Goal: Task Accomplishment & Management: Complete application form

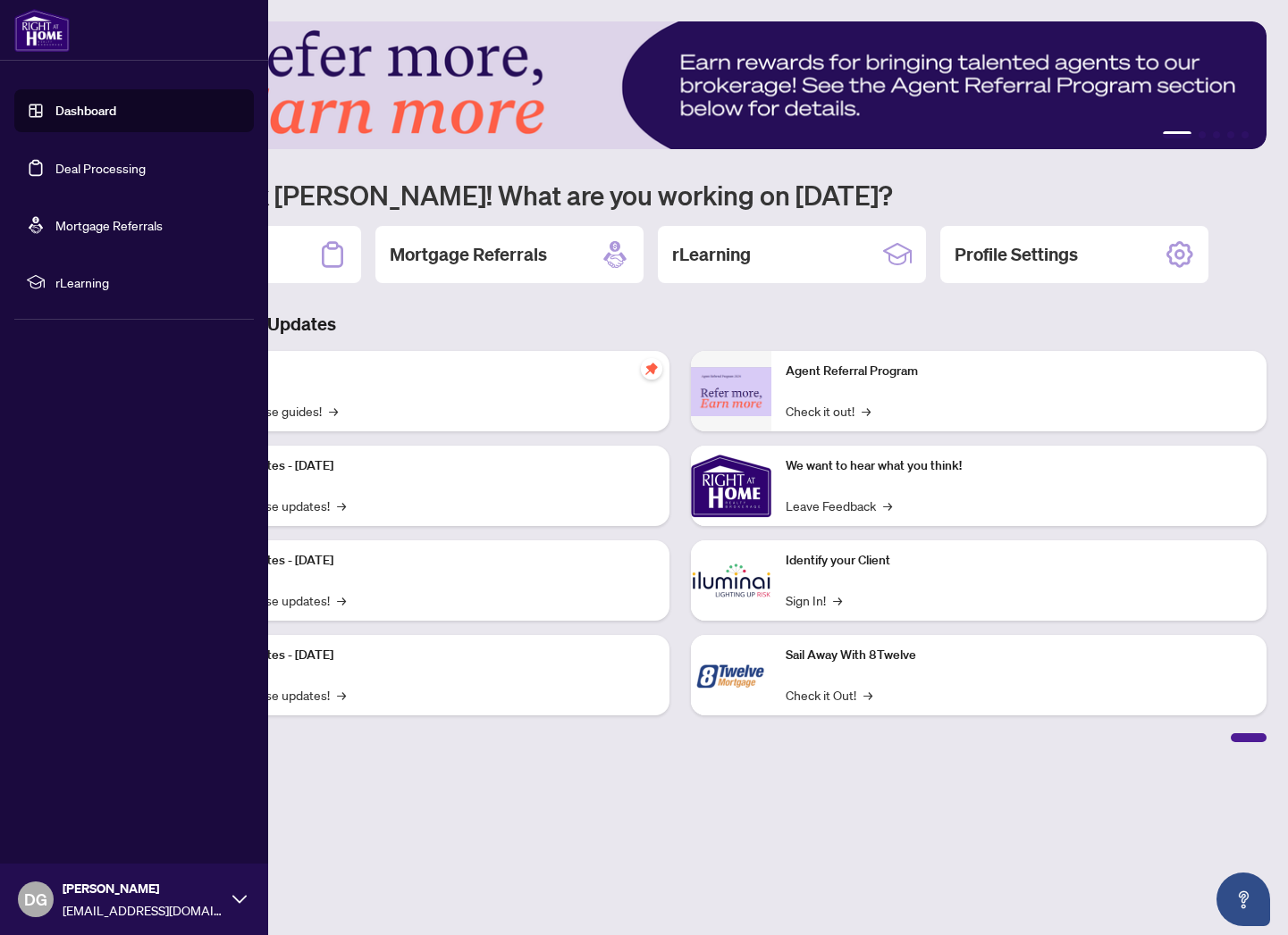
click at [56, 167] on link "Deal Processing" at bounding box center [101, 167] width 91 height 16
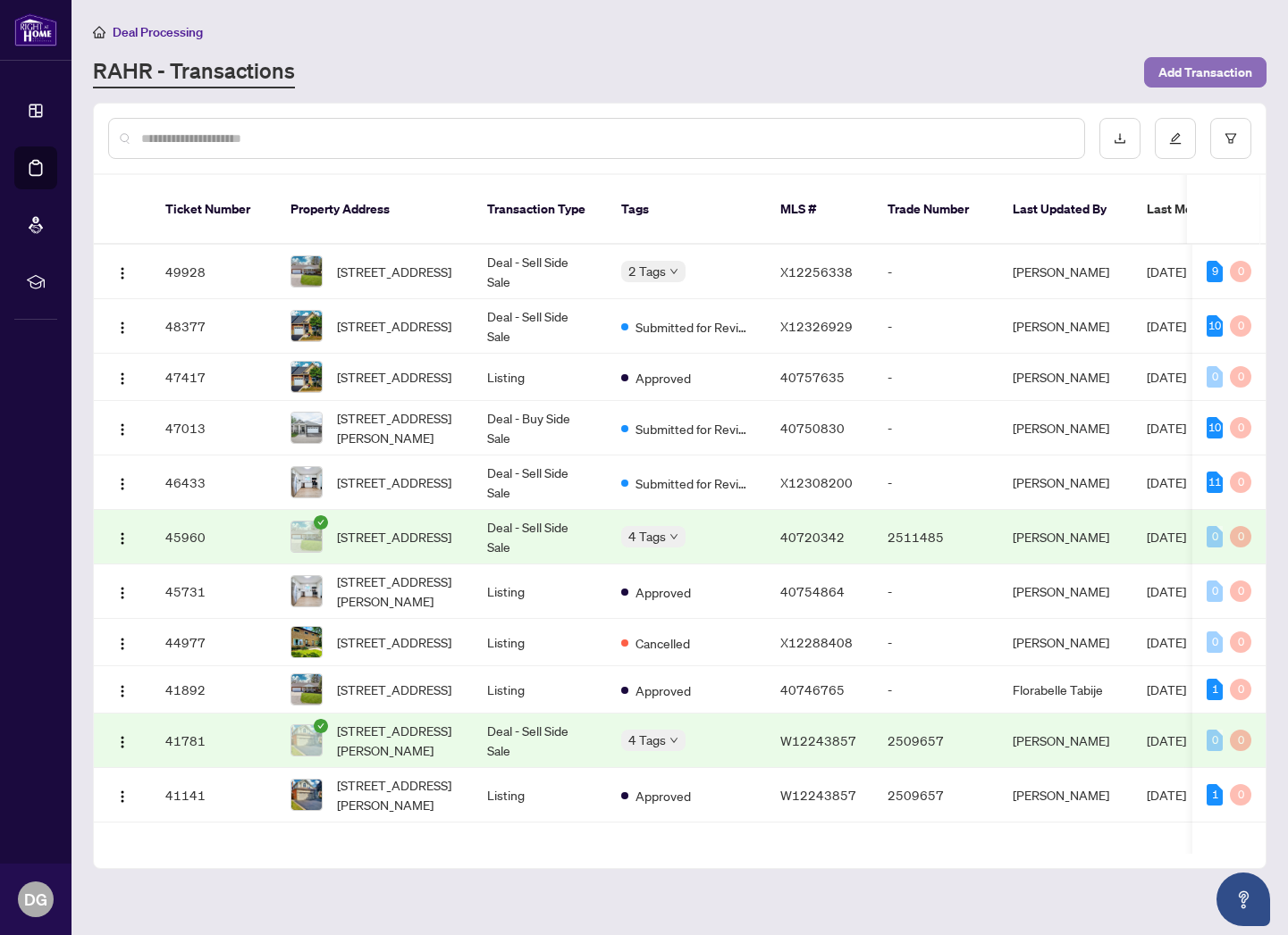
click at [1194, 71] on span "Add Transaction" at bounding box center [1205, 72] width 94 height 29
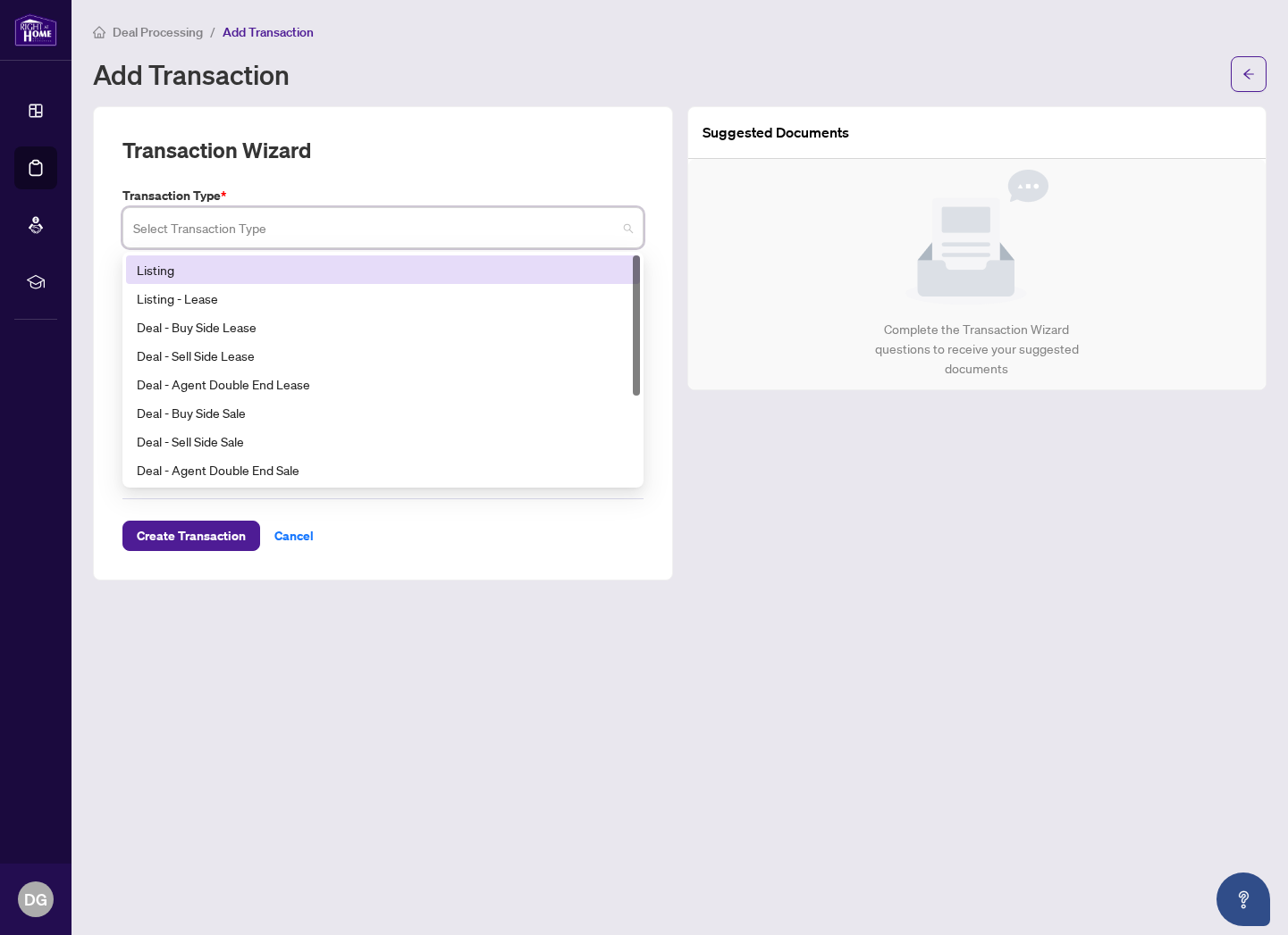
click at [429, 225] on input "search" at bounding box center [375, 230] width 483 height 39
click at [375, 264] on div "Listing" at bounding box center [383, 270] width 492 height 20
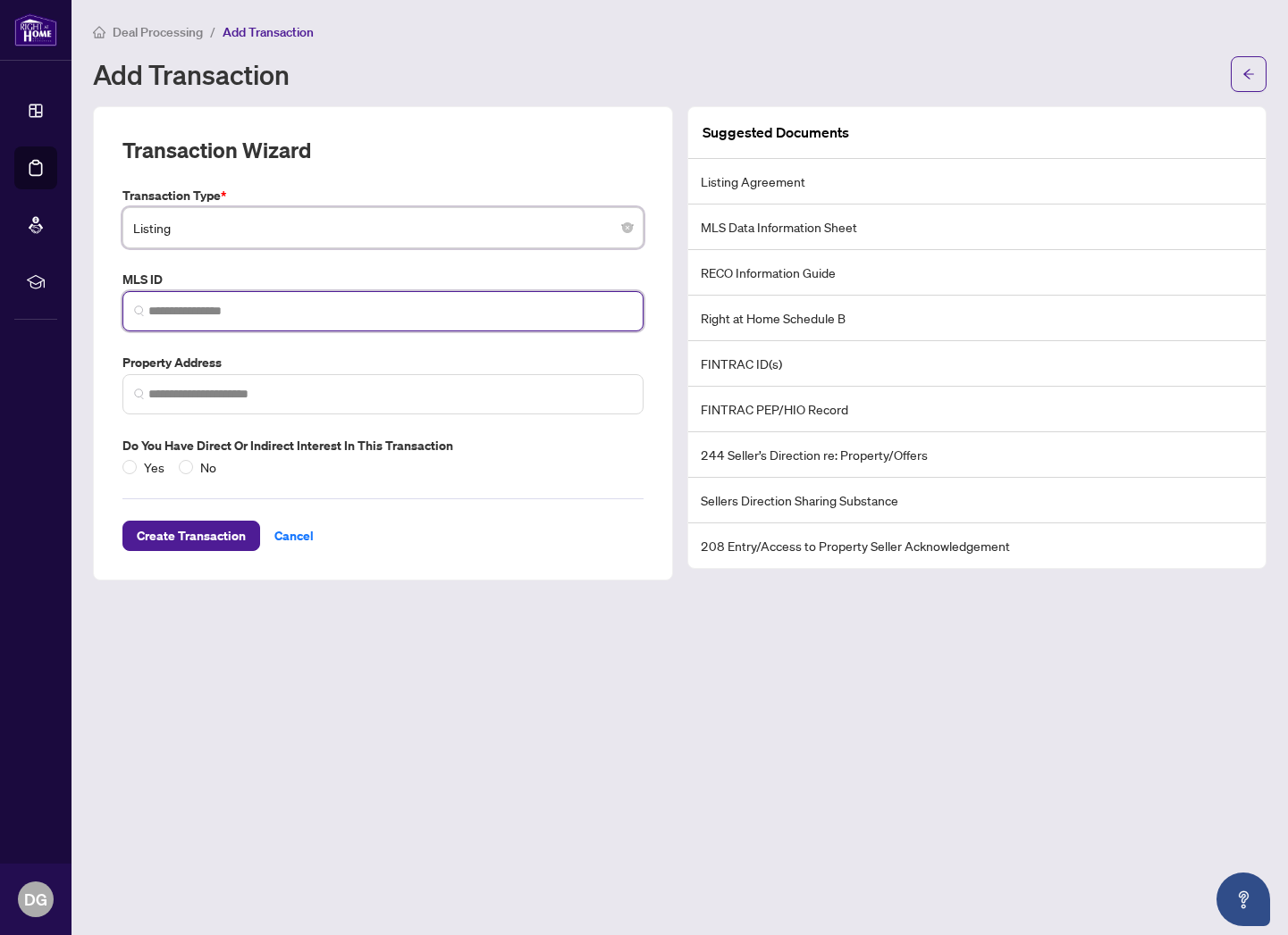
click at [296, 306] on input "search" at bounding box center [390, 311] width 483 height 19
click at [240, 306] on input "search" at bounding box center [390, 311] width 483 height 19
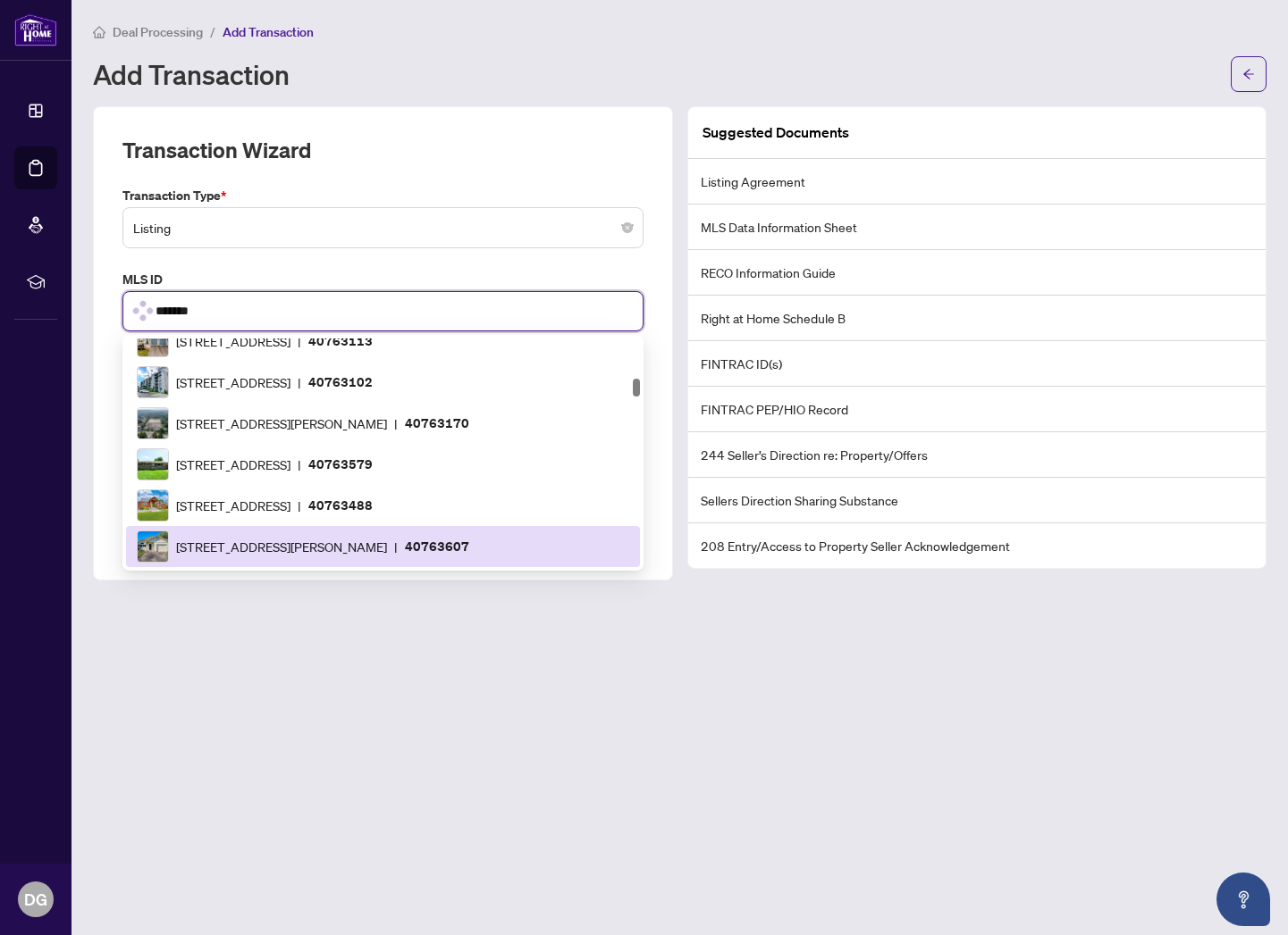
scroll to position [2062, 0]
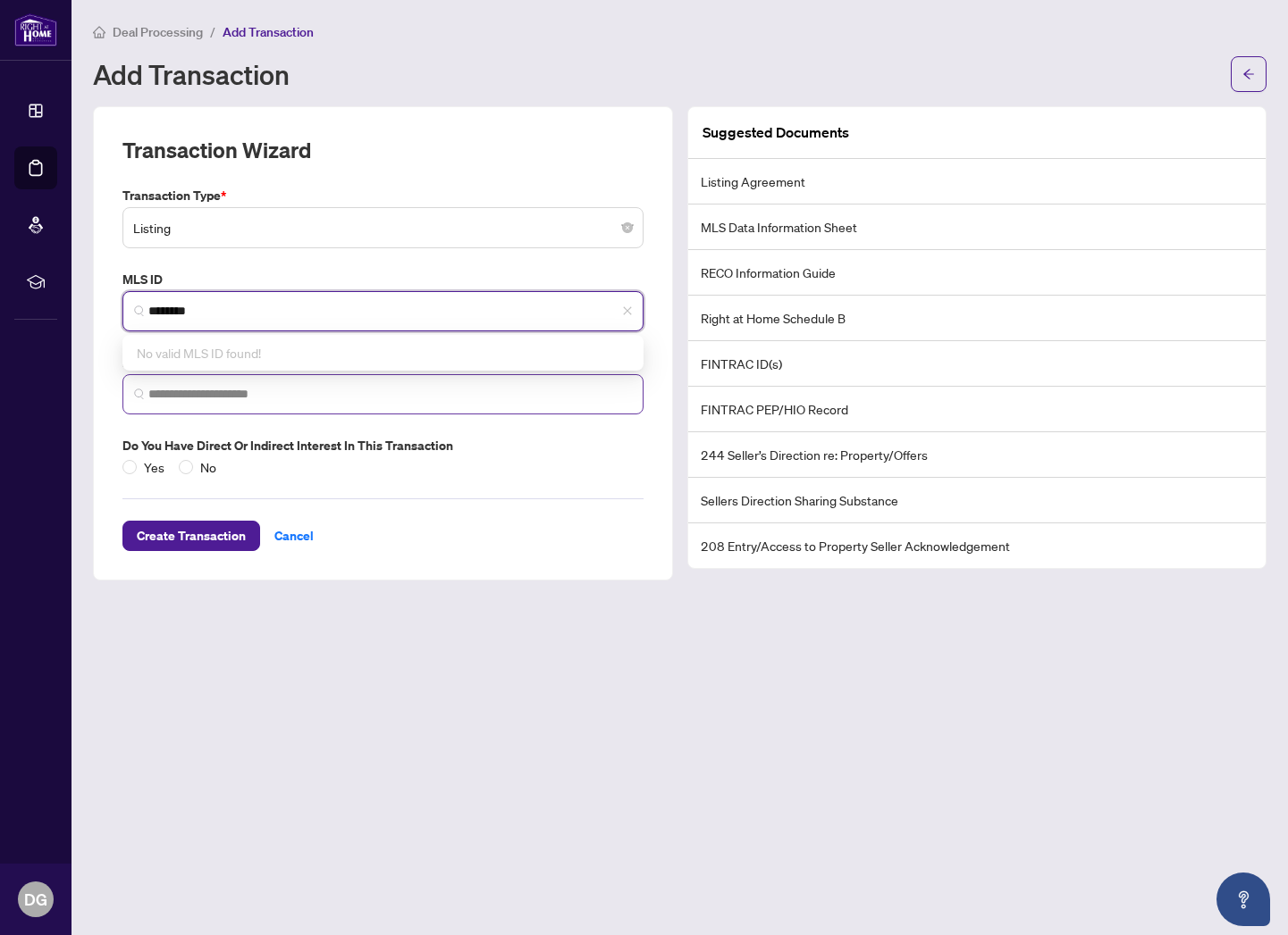
type input "********"
click at [352, 387] on input "search" at bounding box center [390, 394] width 483 height 19
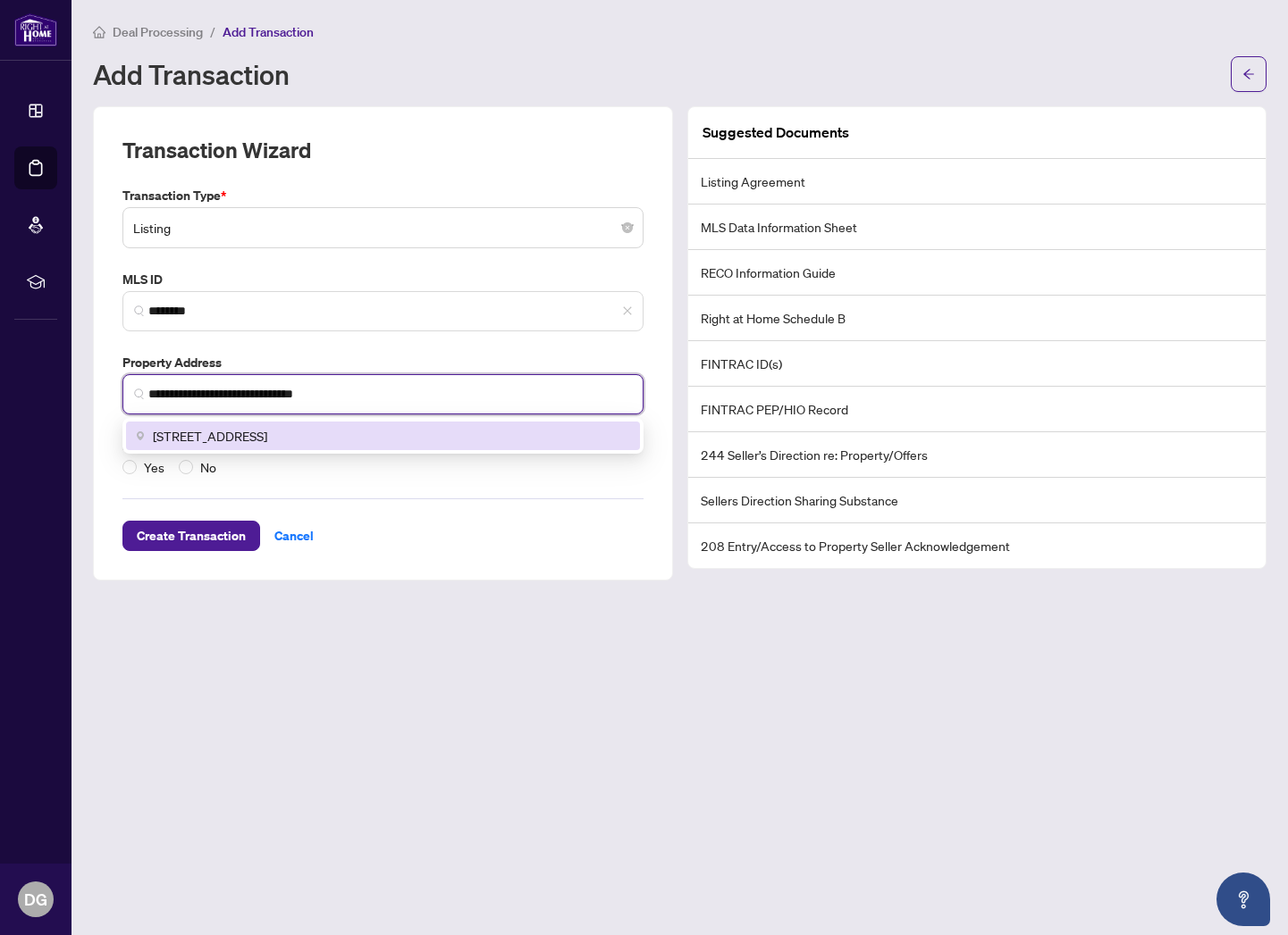
click at [267, 436] on span "[STREET_ADDRESS]" at bounding box center [209, 437] width 115 height 20
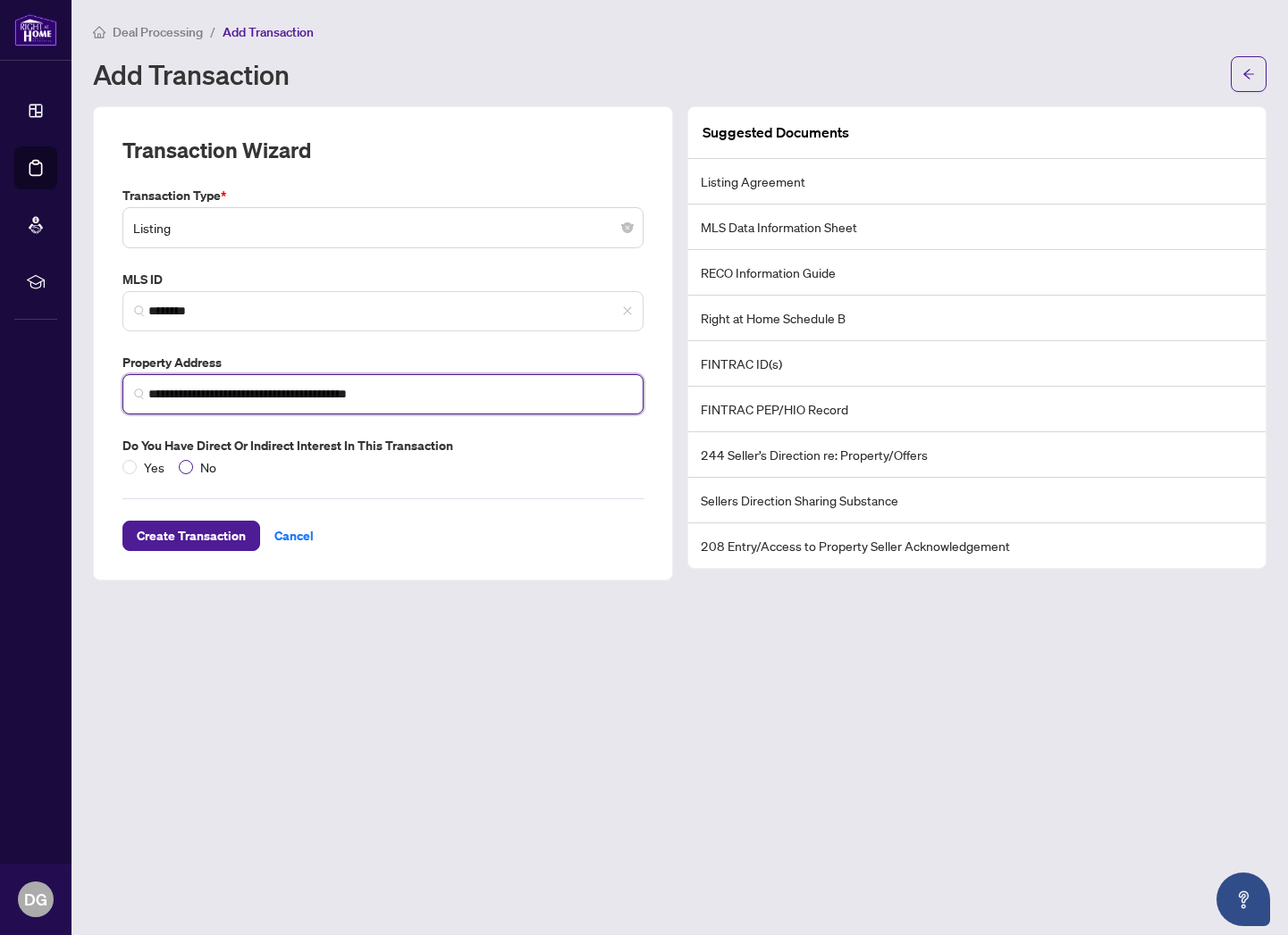
type input "**********"
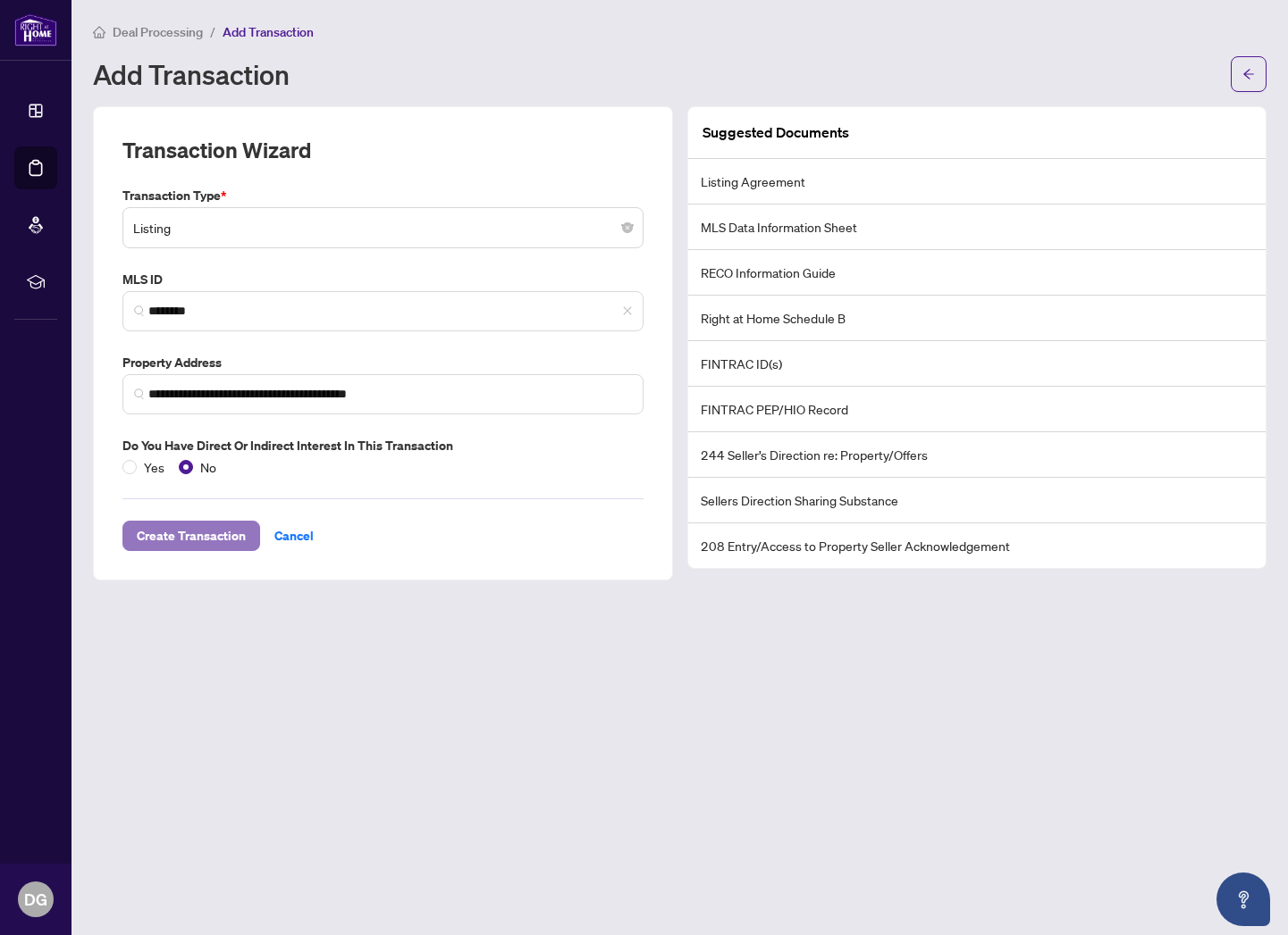
click at [156, 538] on span "Create Transaction" at bounding box center [190, 535] width 109 height 29
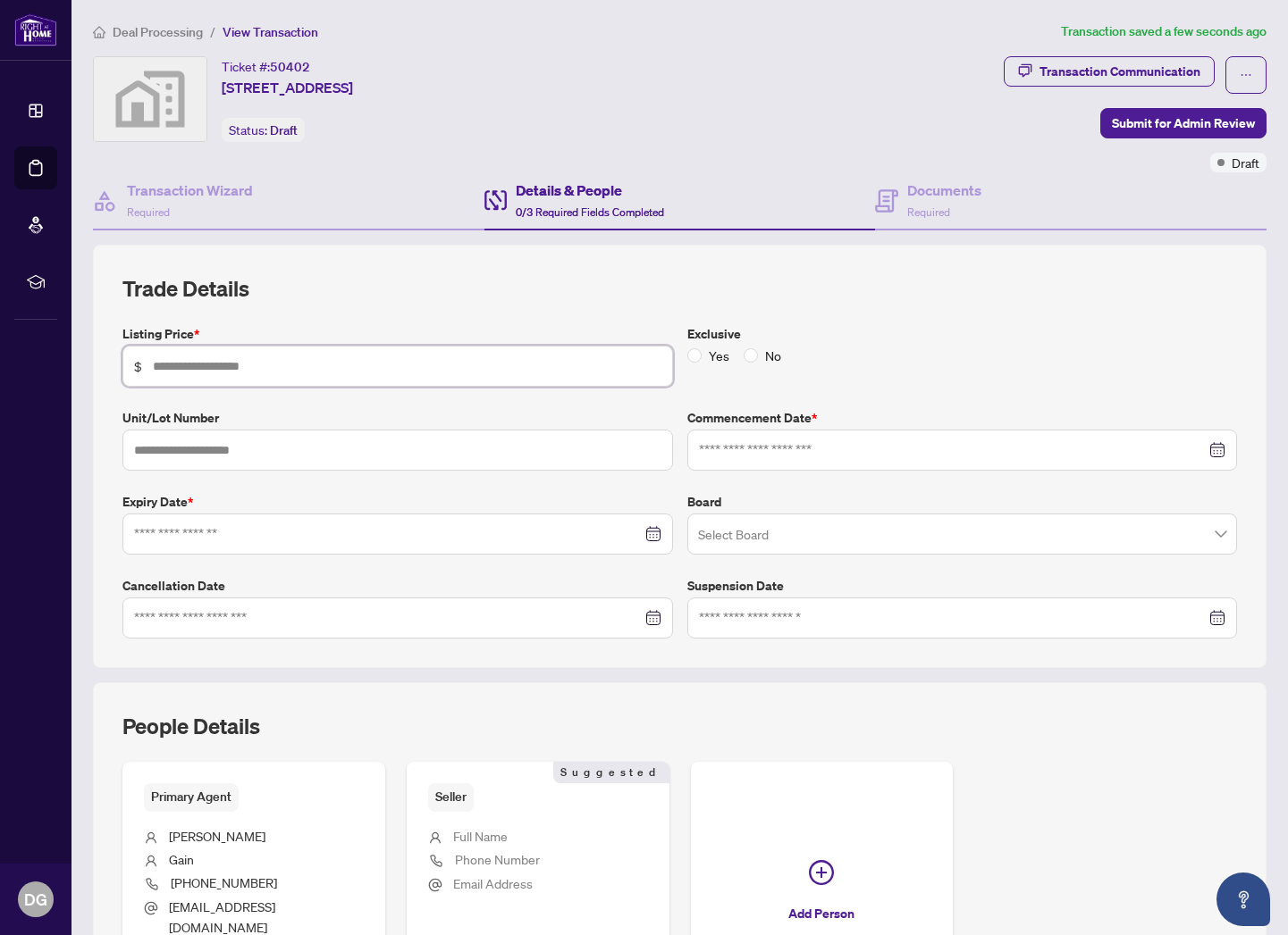
click at [489, 374] on input "text" at bounding box center [407, 367] width 508 height 20
type input "*******"
click at [723, 454] on input at bounding box center [952, 451] width 507 height 20
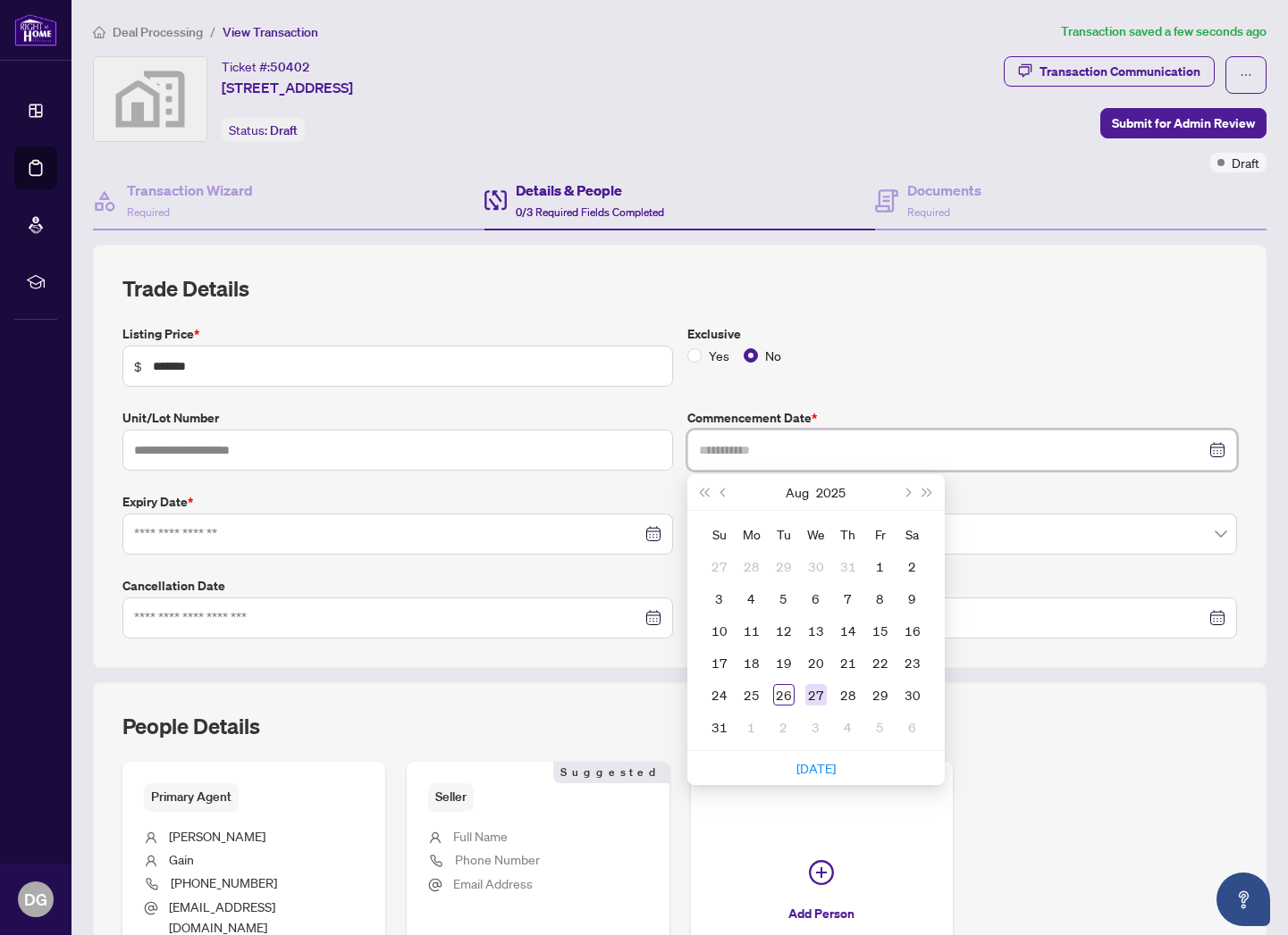
type input "**********"
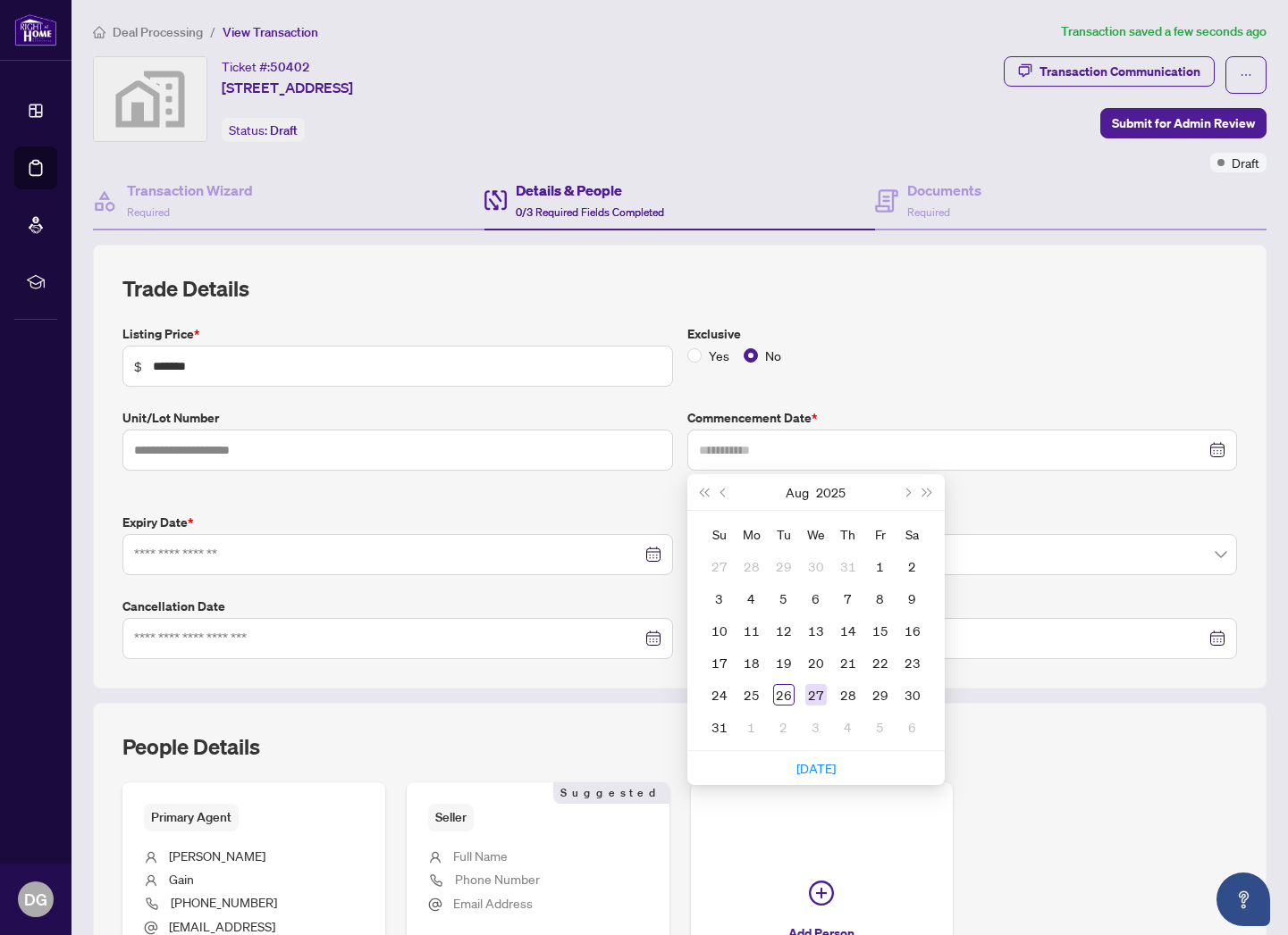
click at [815, 689] on div "27" at bounding box center [816, 696] width 22 height 22
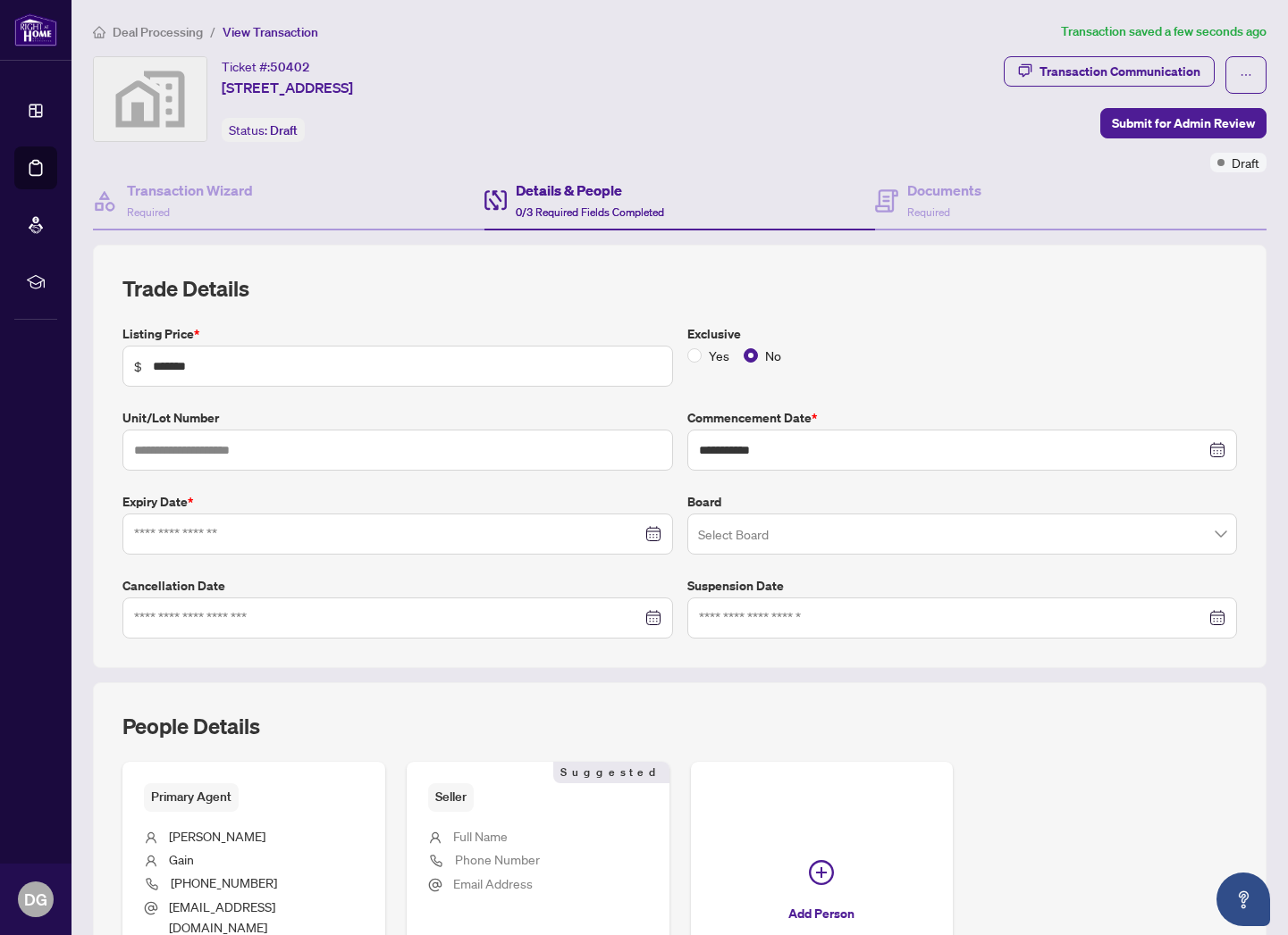
click at [878, 278] on h2 "Trade Details" at bounding box center [680, 288] width 1115 height 29
click at [228, 534] on input at bounding box center [387, 534] width 507 height 20
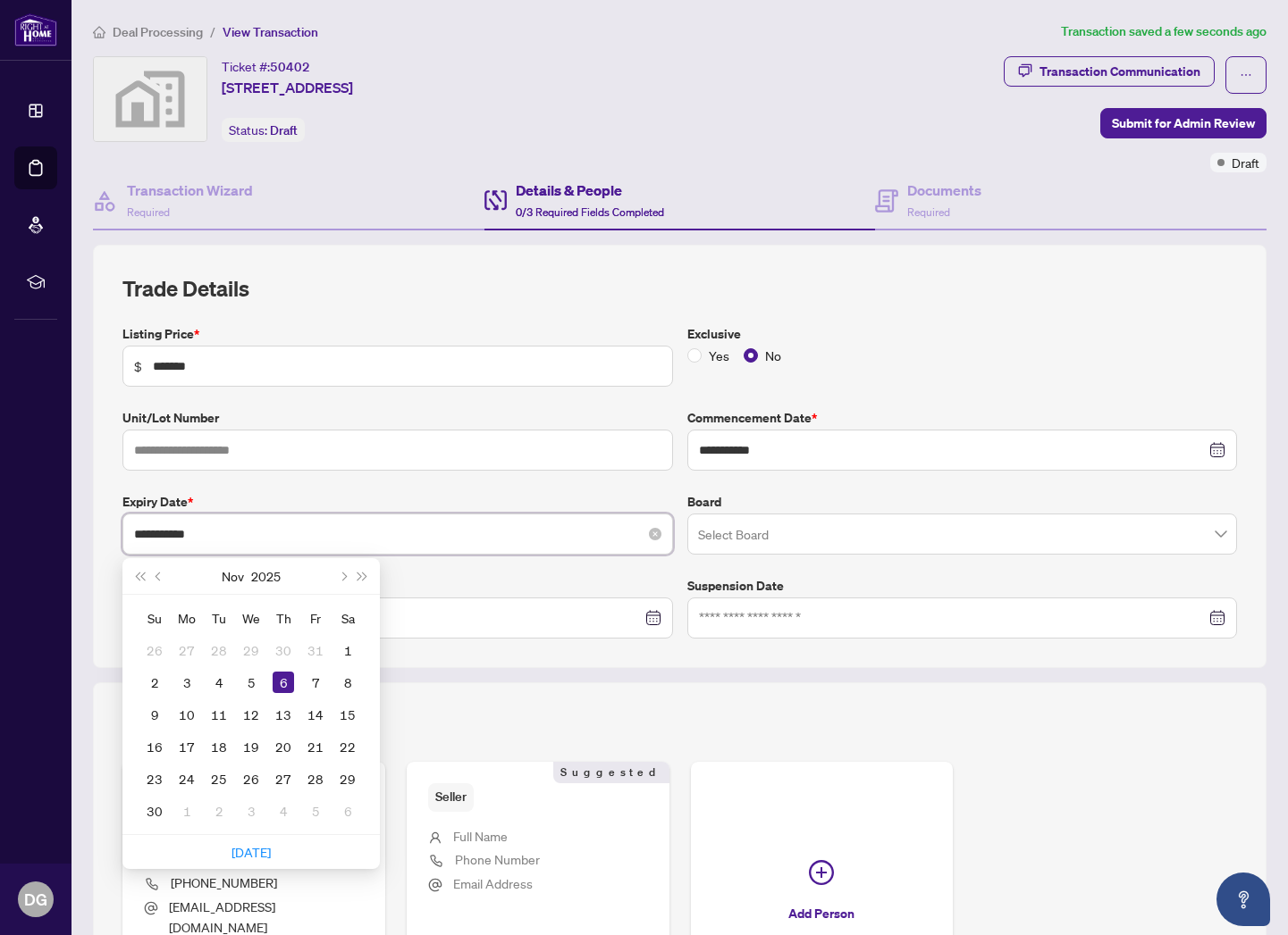
click at [175, 532] on input "**********" at bounding box center [387, 534] width 507 height 20
type input "**********"
click at [519, 481] on div "**********" at bounding box center [680, 481] width 1128 height 315
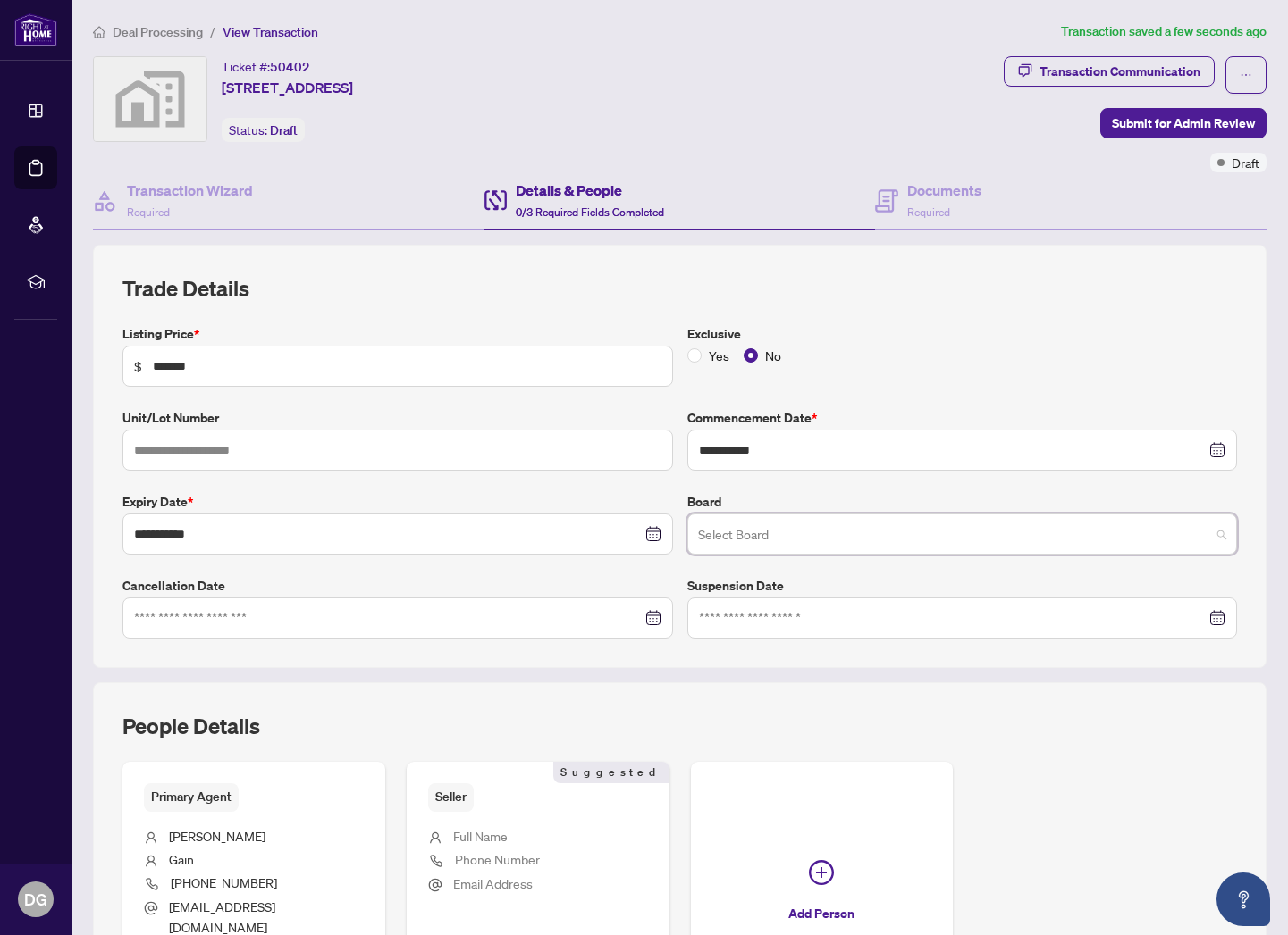
click at [788, 530] on input "search" at bounding box center [954, 536] width 512 height 39
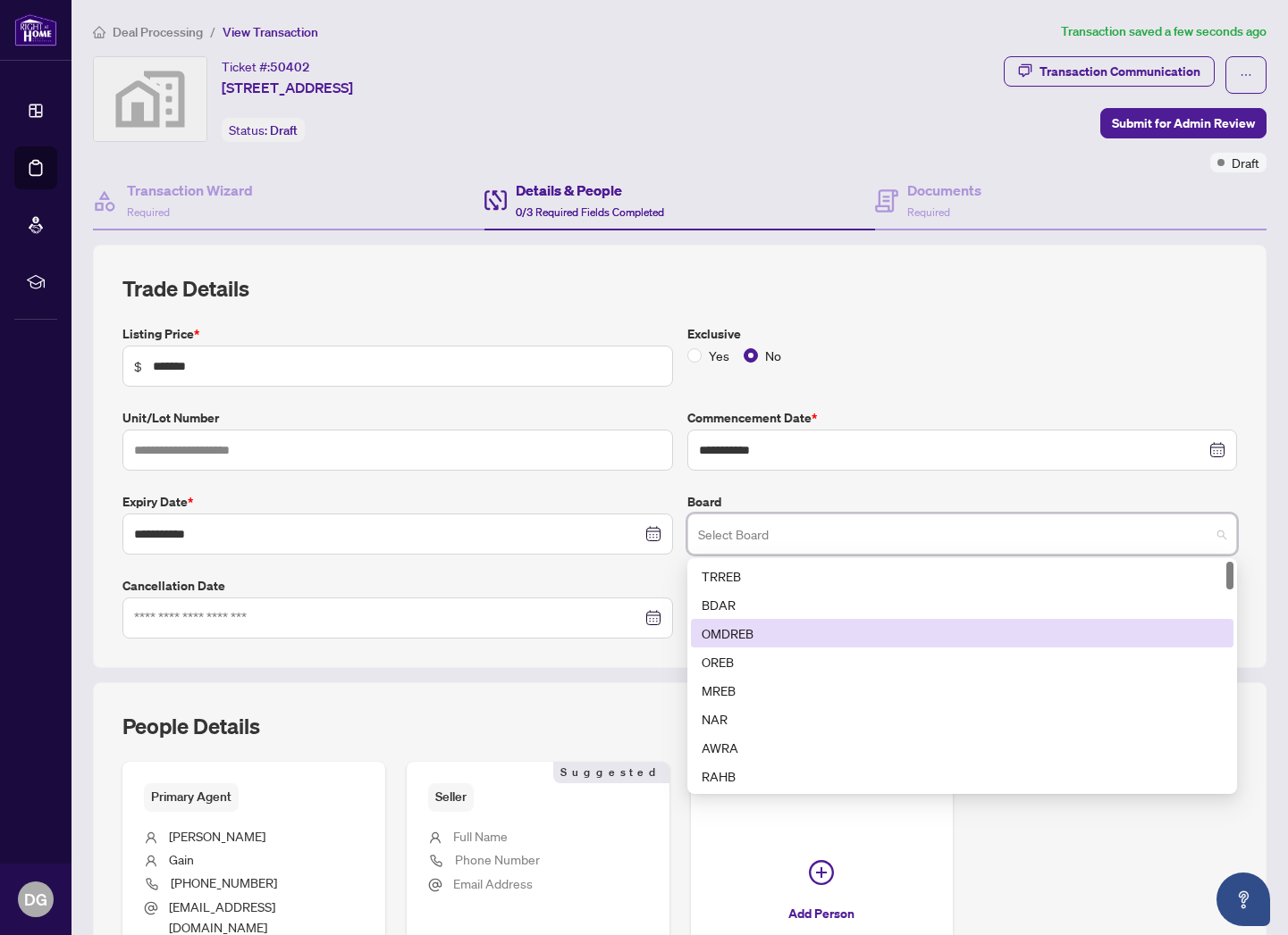
click at [776, 628] on div "OMDREB" at bounding box center [962, 634] width 521 height 20
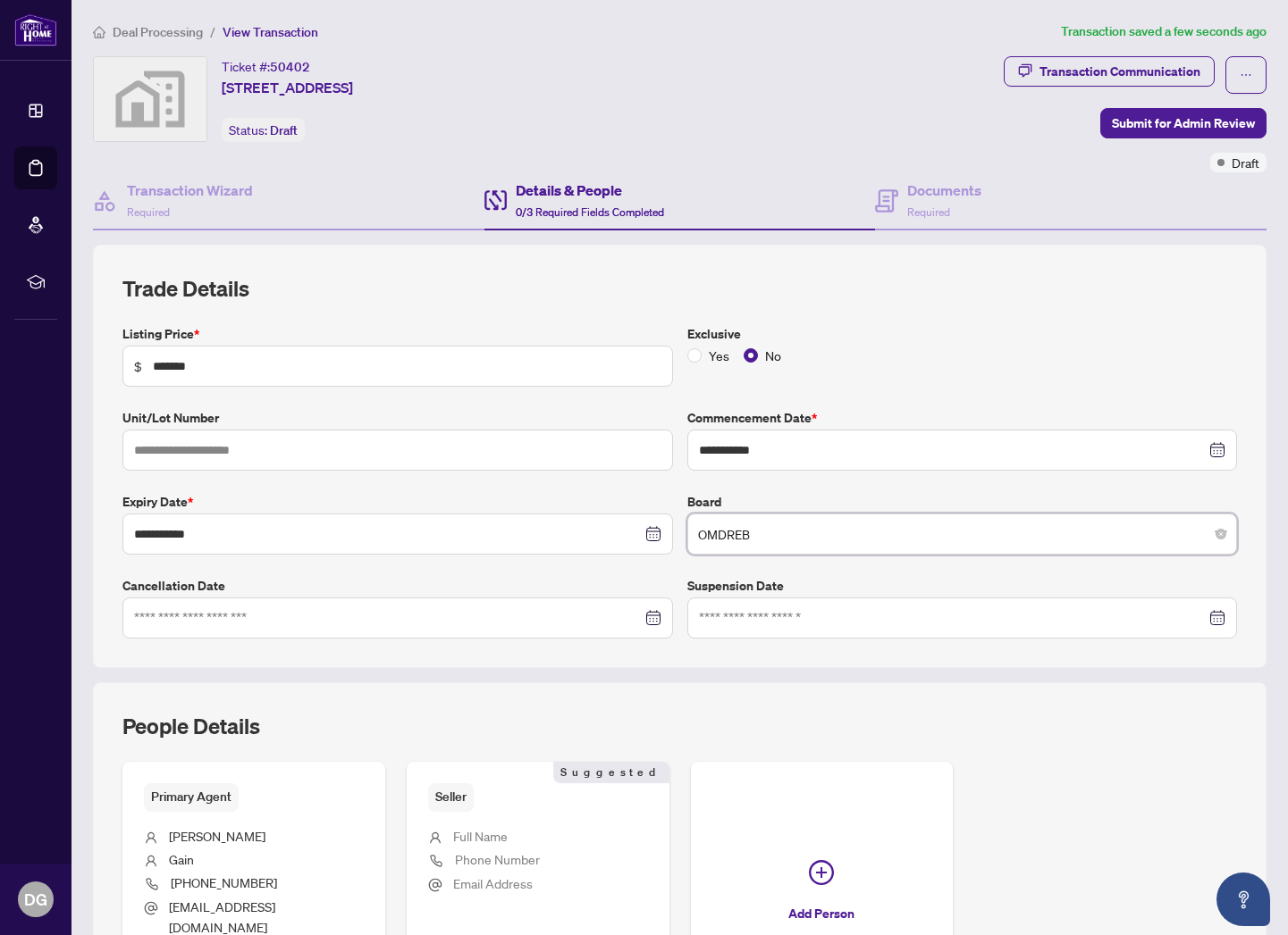
click at [462, 573] on div "**********" at bounding box center [680, 481] width 1128 height 315
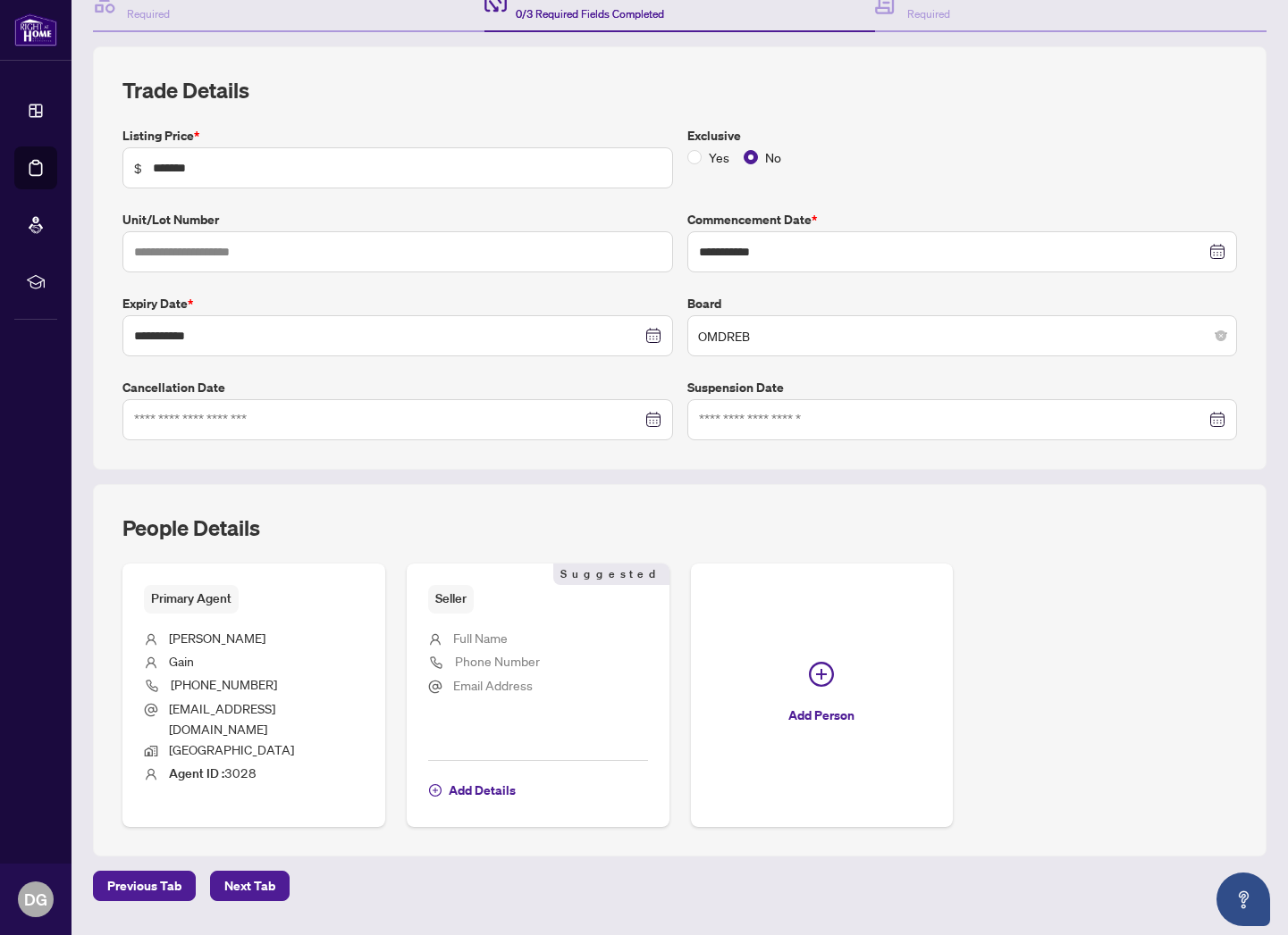
scroll to position [228, 0]
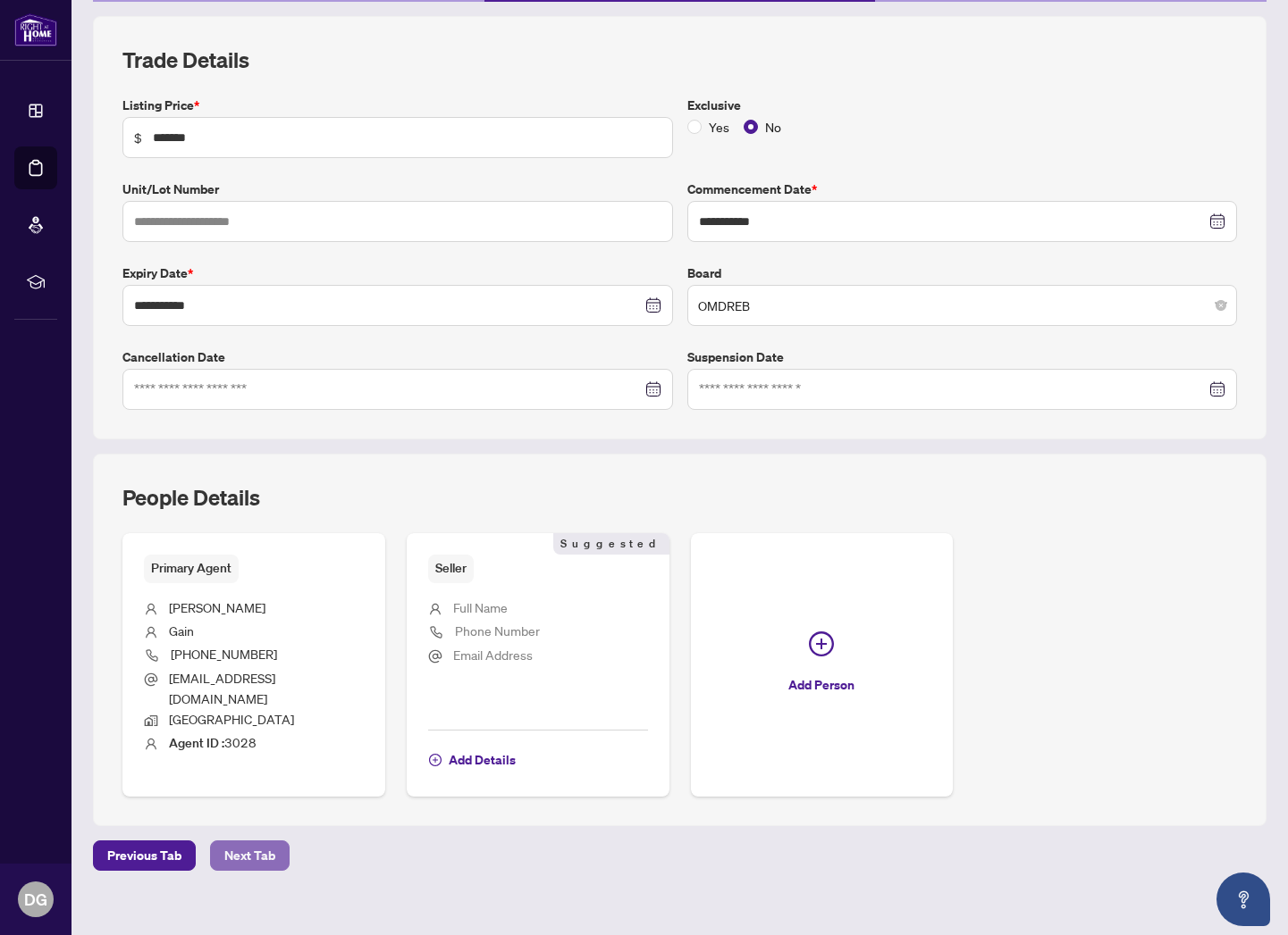
click at [259, 841] on span "Next Tab" at bounding box center [249, 855] width 51 height 29
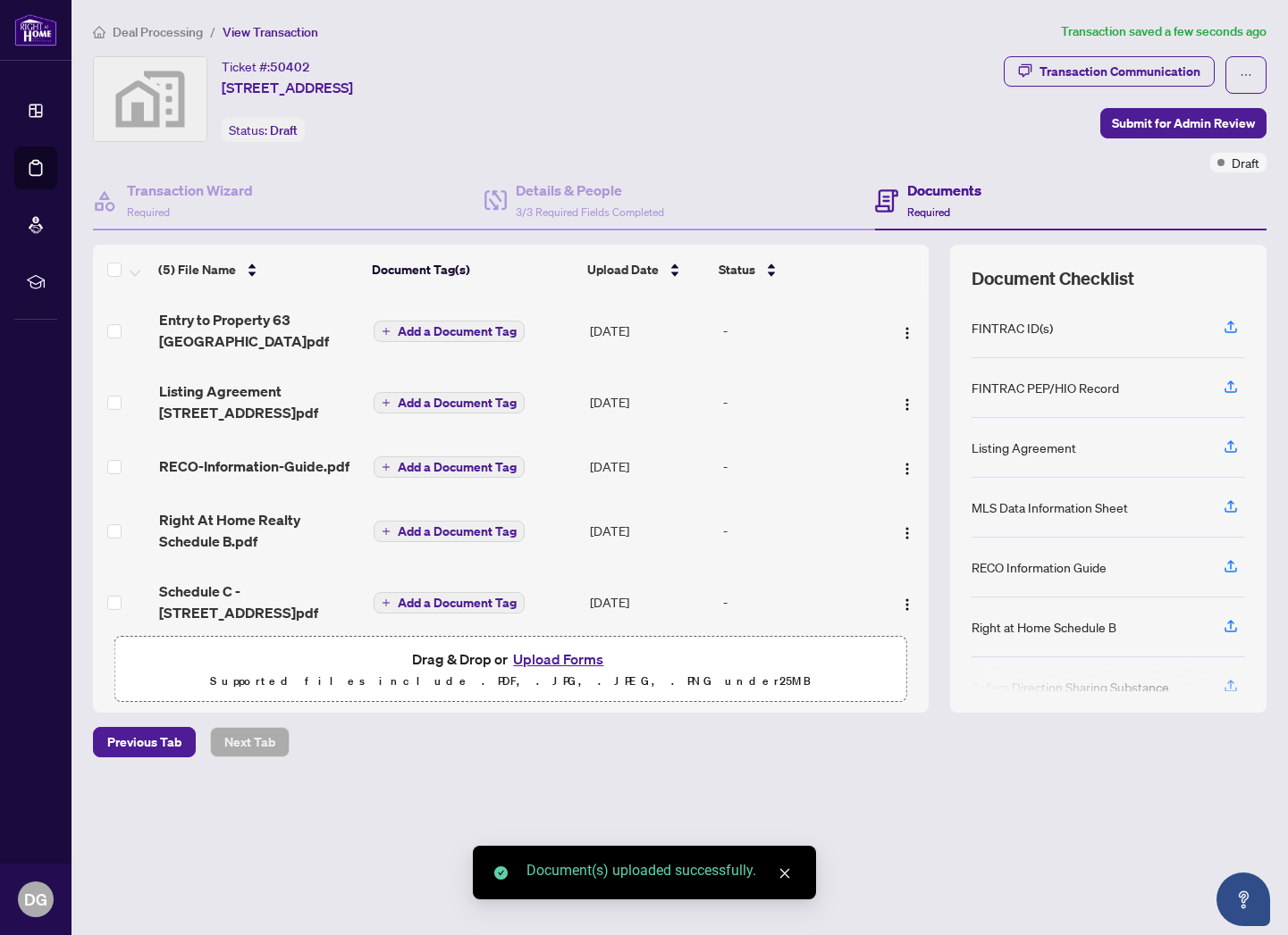
click at [461, 326] on span "Add a Document Tag" at bounding box center [457, 331] width 119 height 13
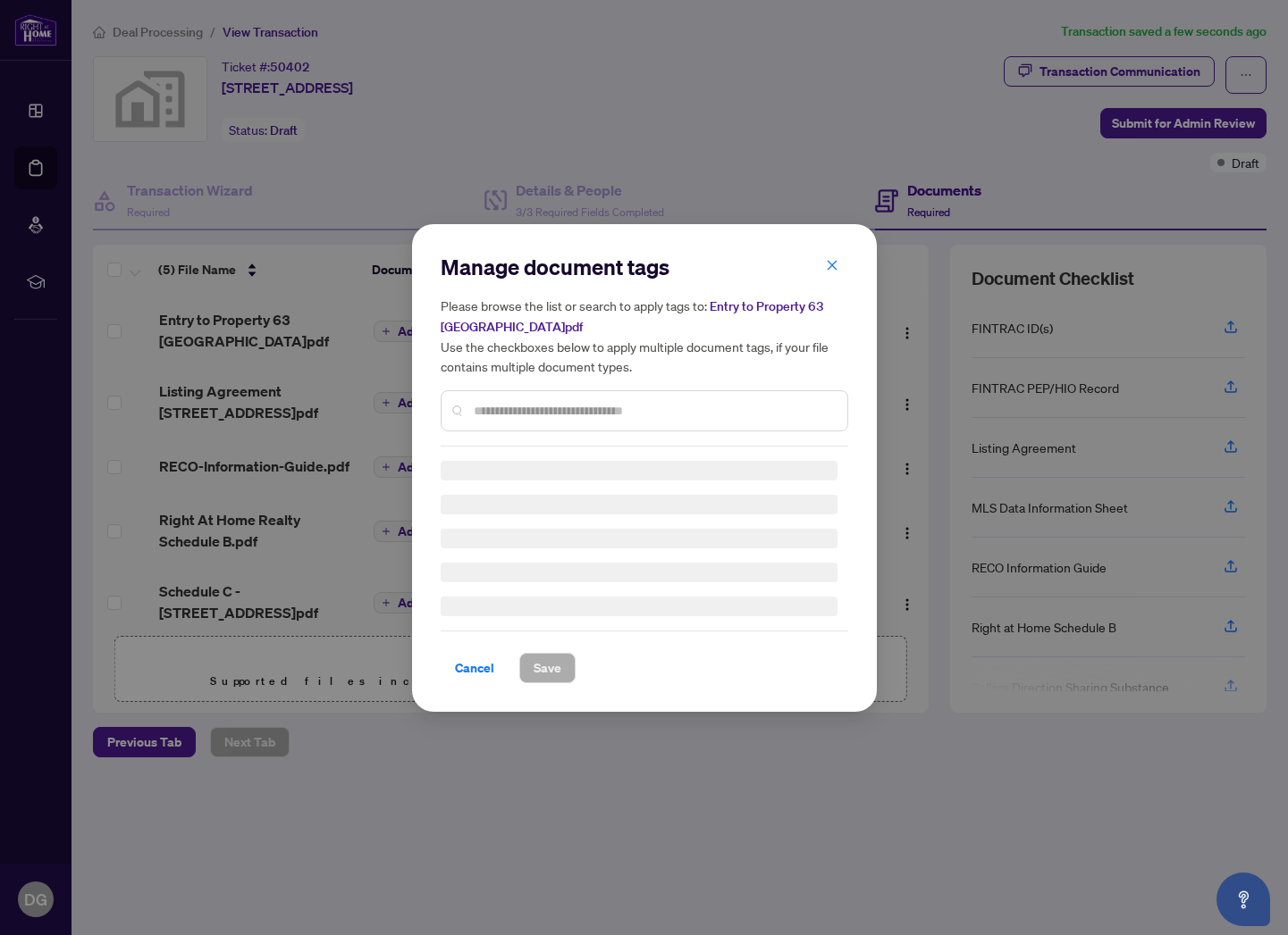
click at [584, 410] on input "text" at bounding box center [653, 411] width 359 height 20
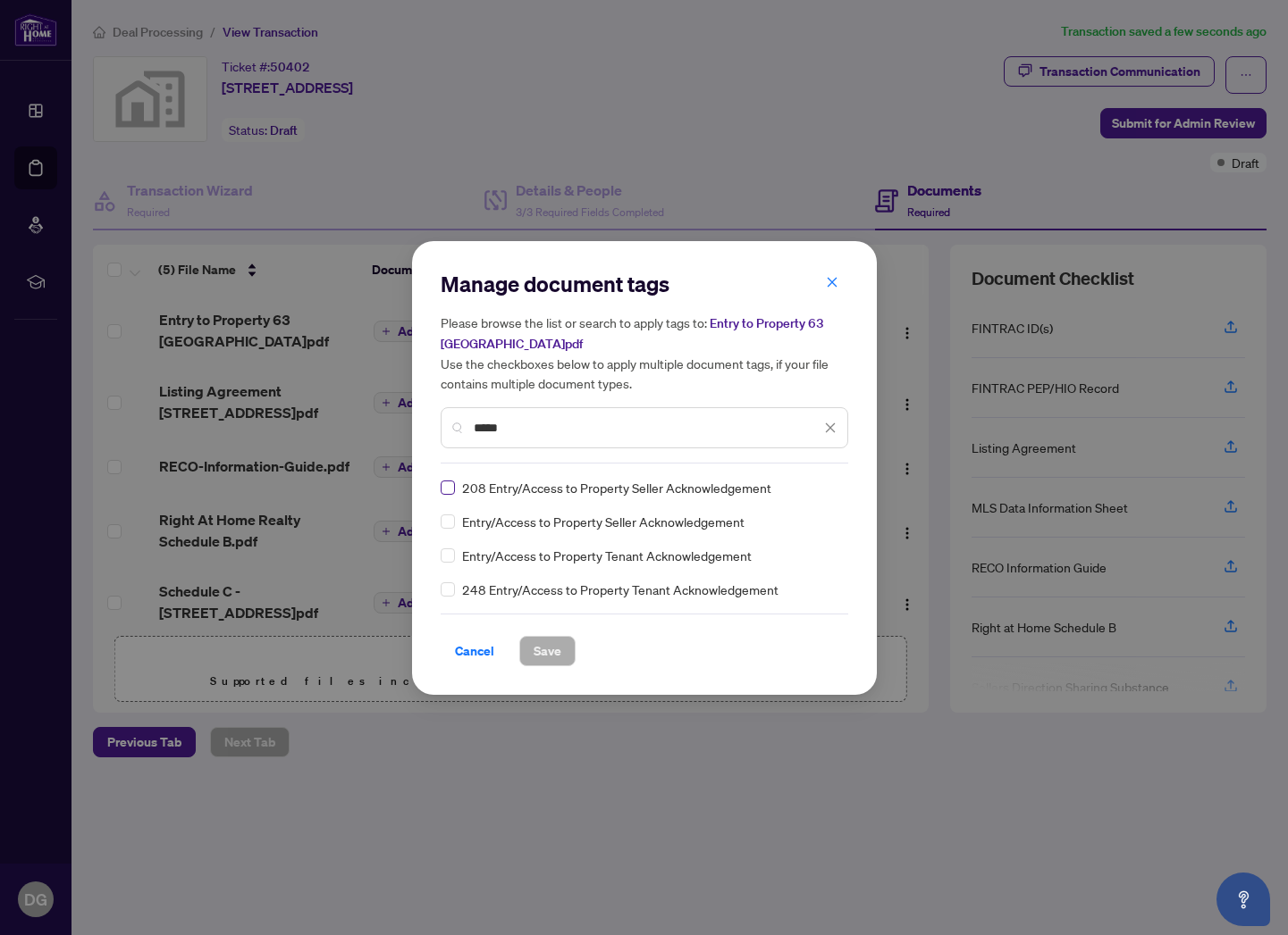
type input "*****"
click at [545, 651] on span "Save" at bounding box center [547, 651] width 28 height 29
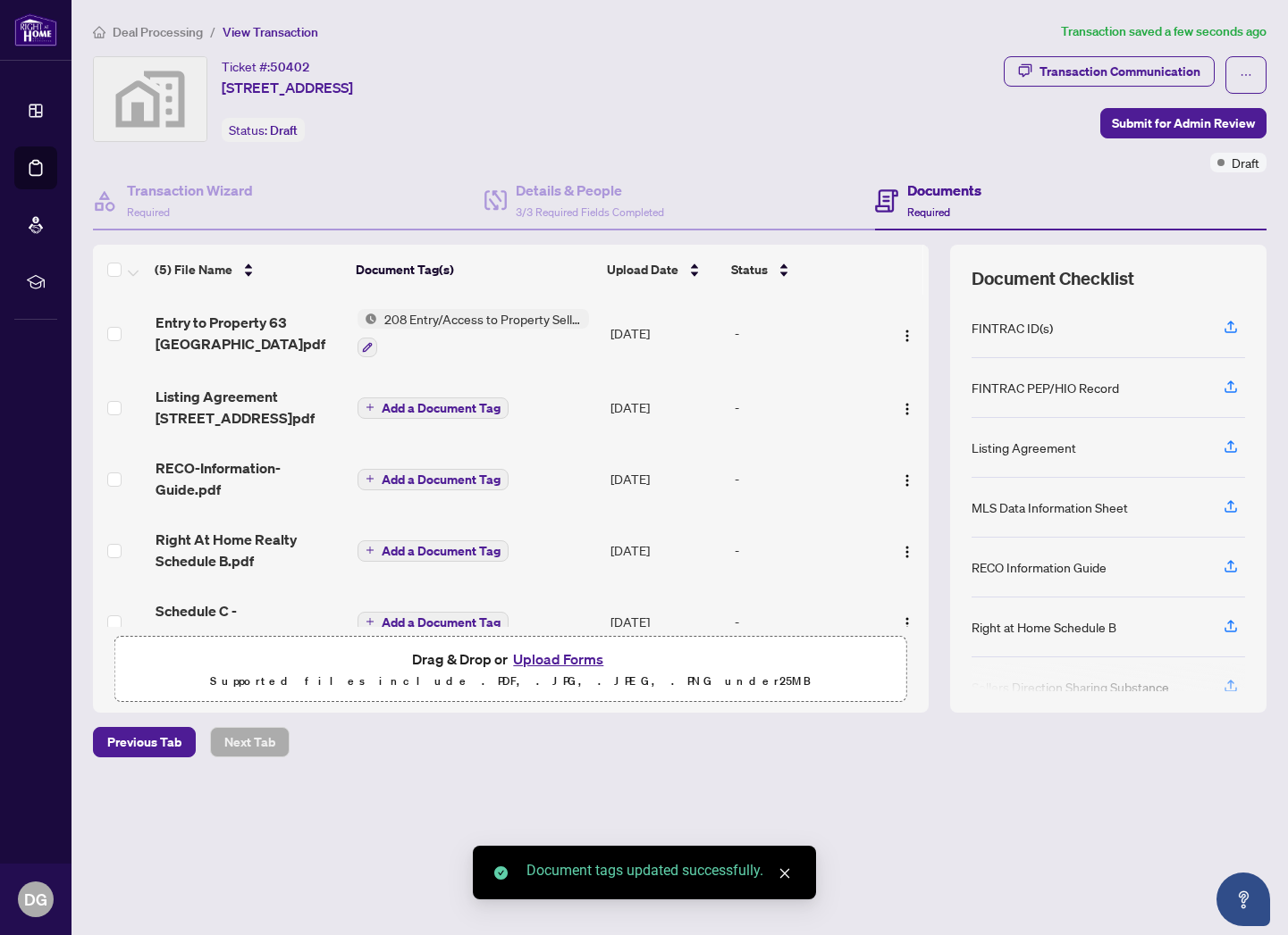
click at [454, 402] on span "Add a Document Tag" at bounding box center [441, 408] width 119 height 13
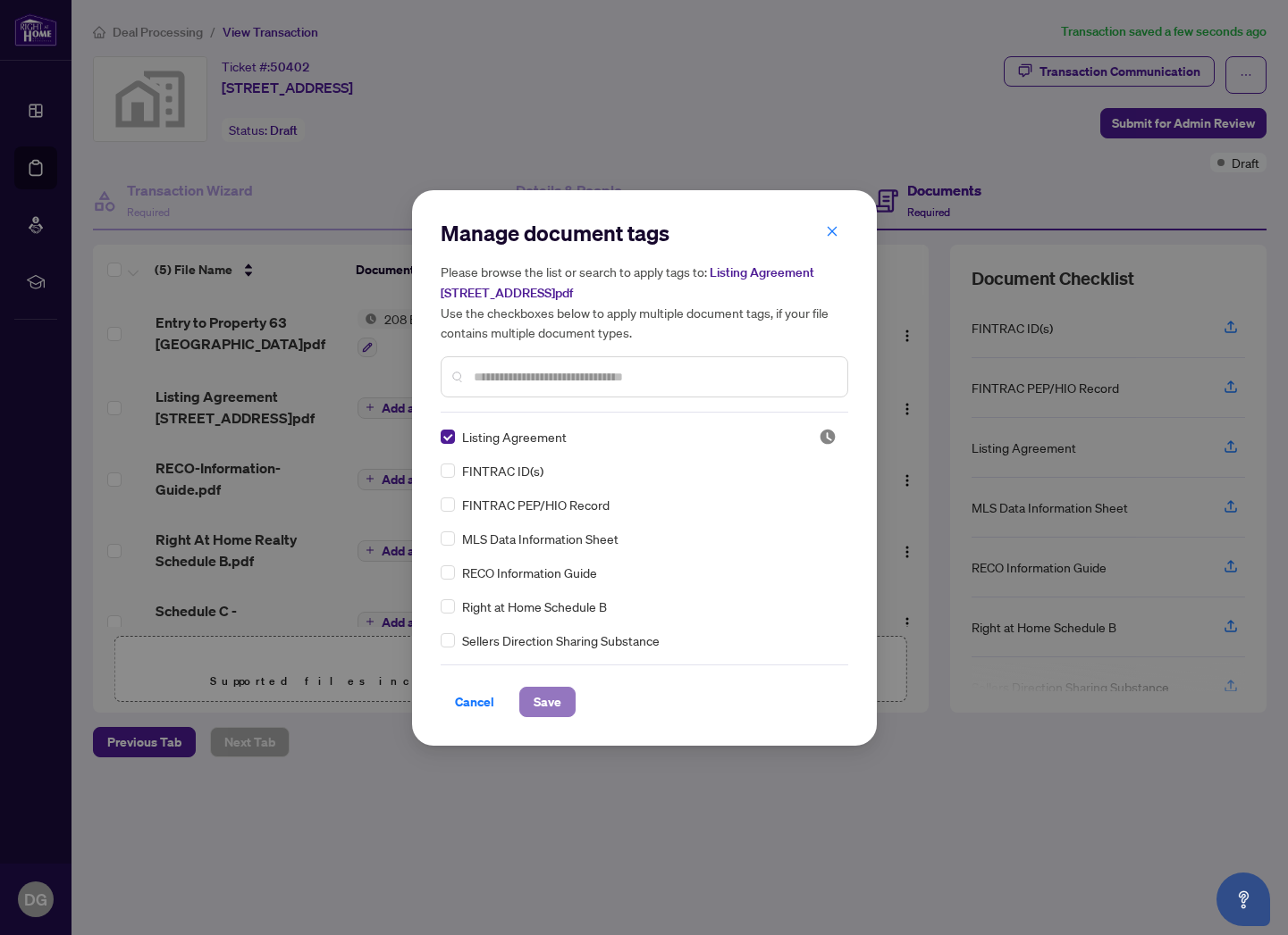
click at [548, 702] on span "Save" at bounding box center [547, 702] width 28 height 29
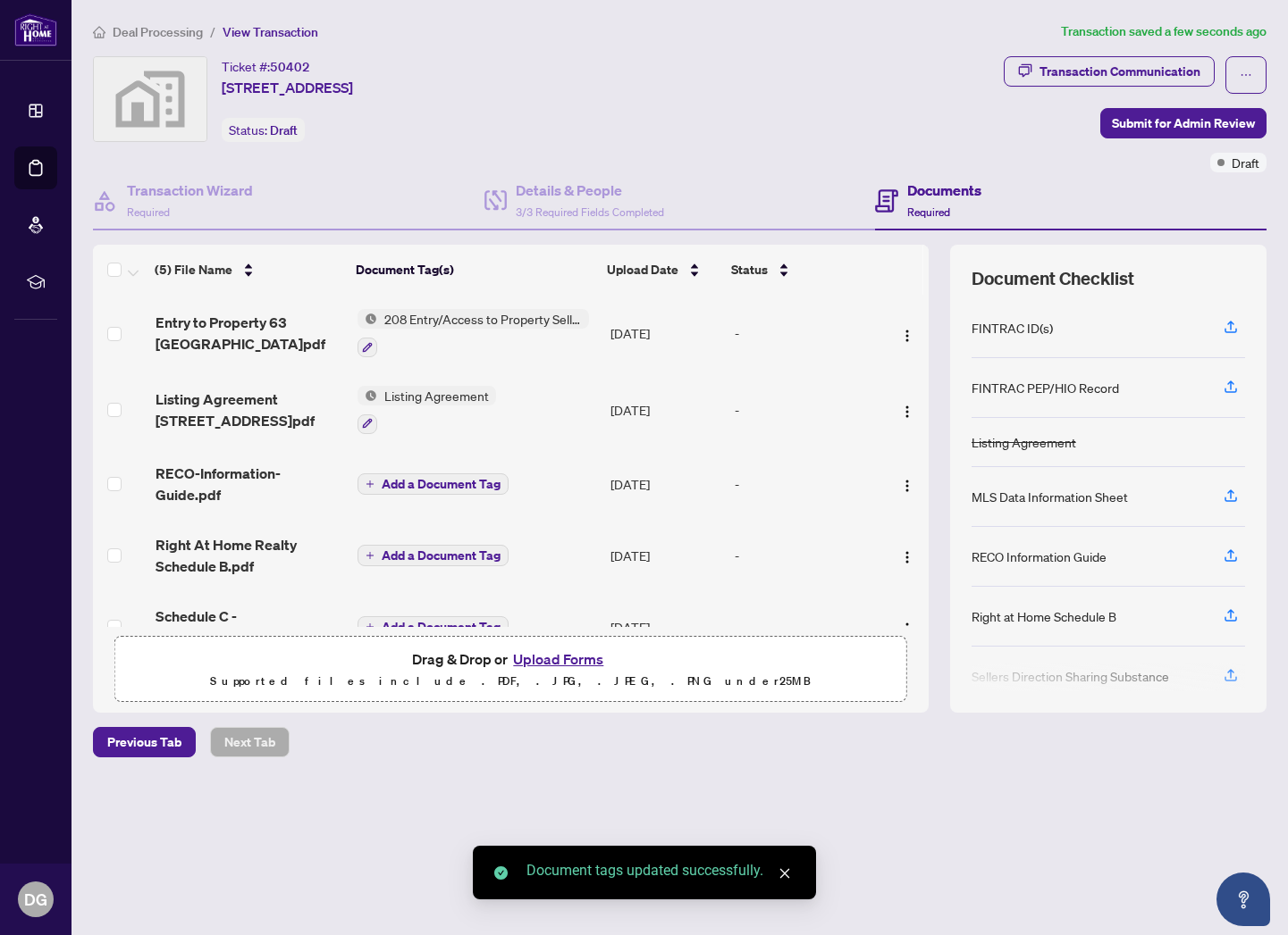
click at [444, 478] on span "Add a Document Tag" at bounding box center [441, 484] width 119 height 13
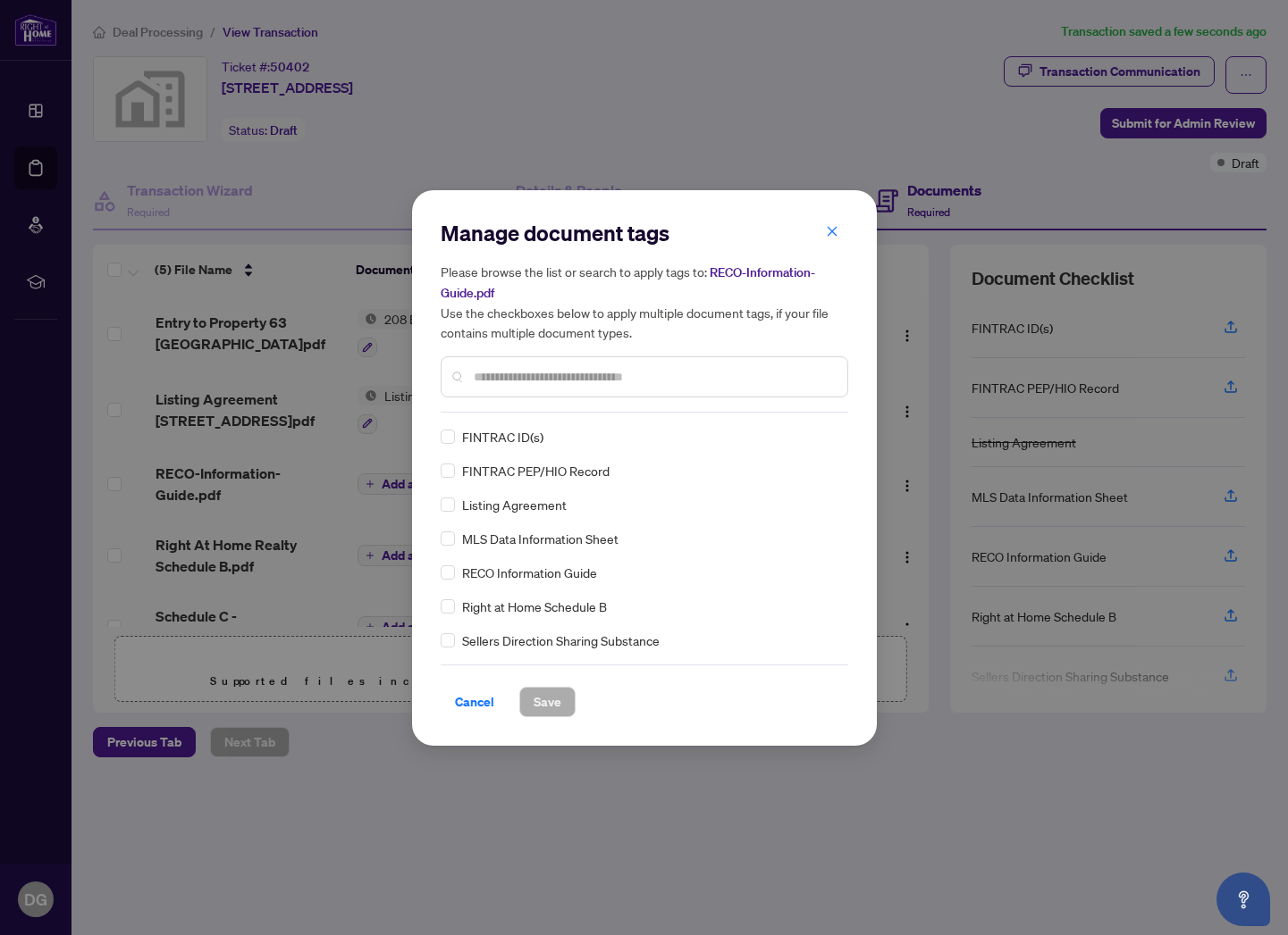
click at [556, 570] on span "RECO Information Guide" at bounding box center [528, 573] width 135 height 20
drag, startPoint x: 546, startPoint y: 700, endPoint x: 547, endPoint y: 687, distance: 13.0
click at [546, 700] on span "Save" at bounding box center [547, 702] width 28 height 29
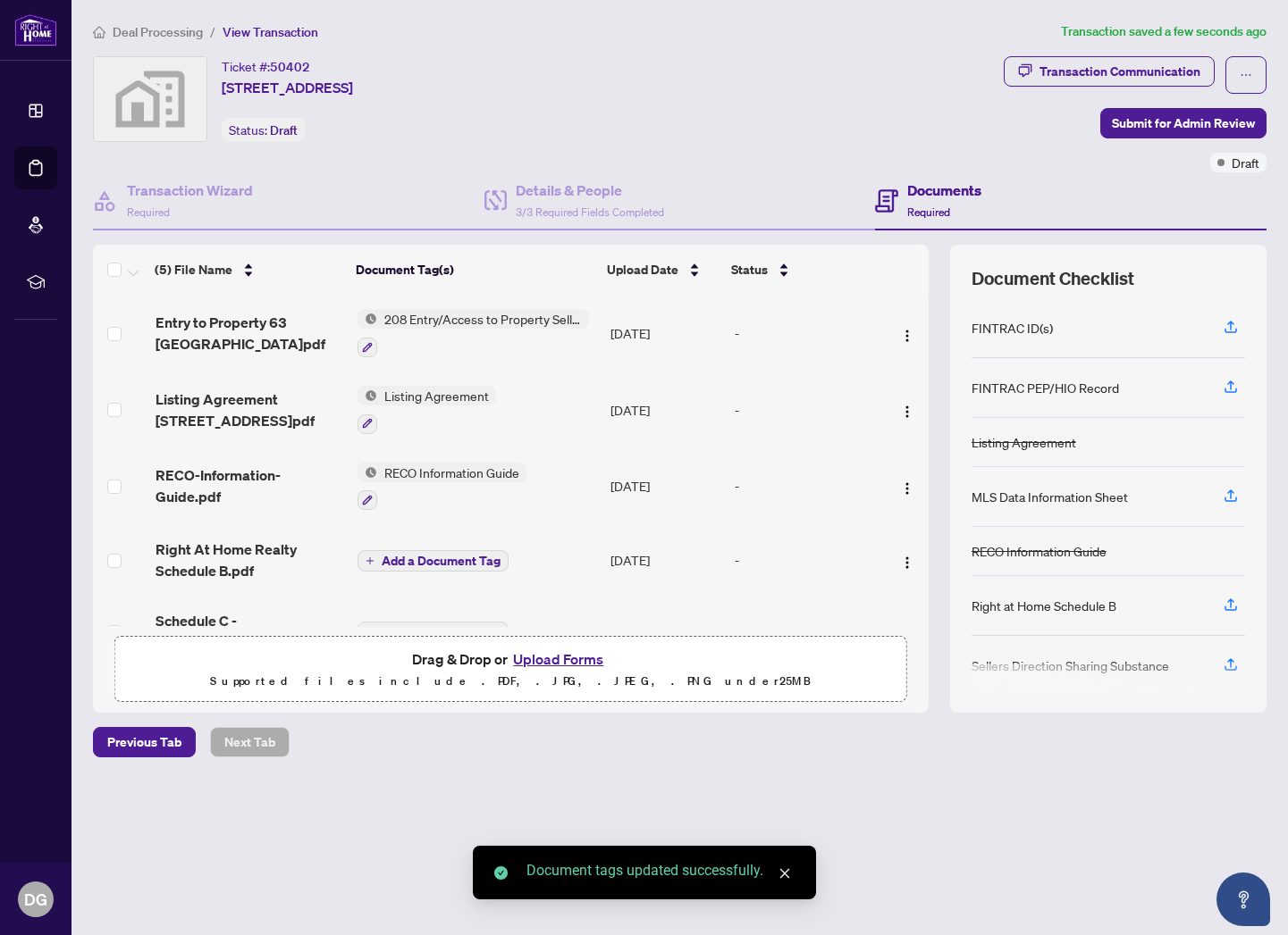
scroll to position [45, 0]
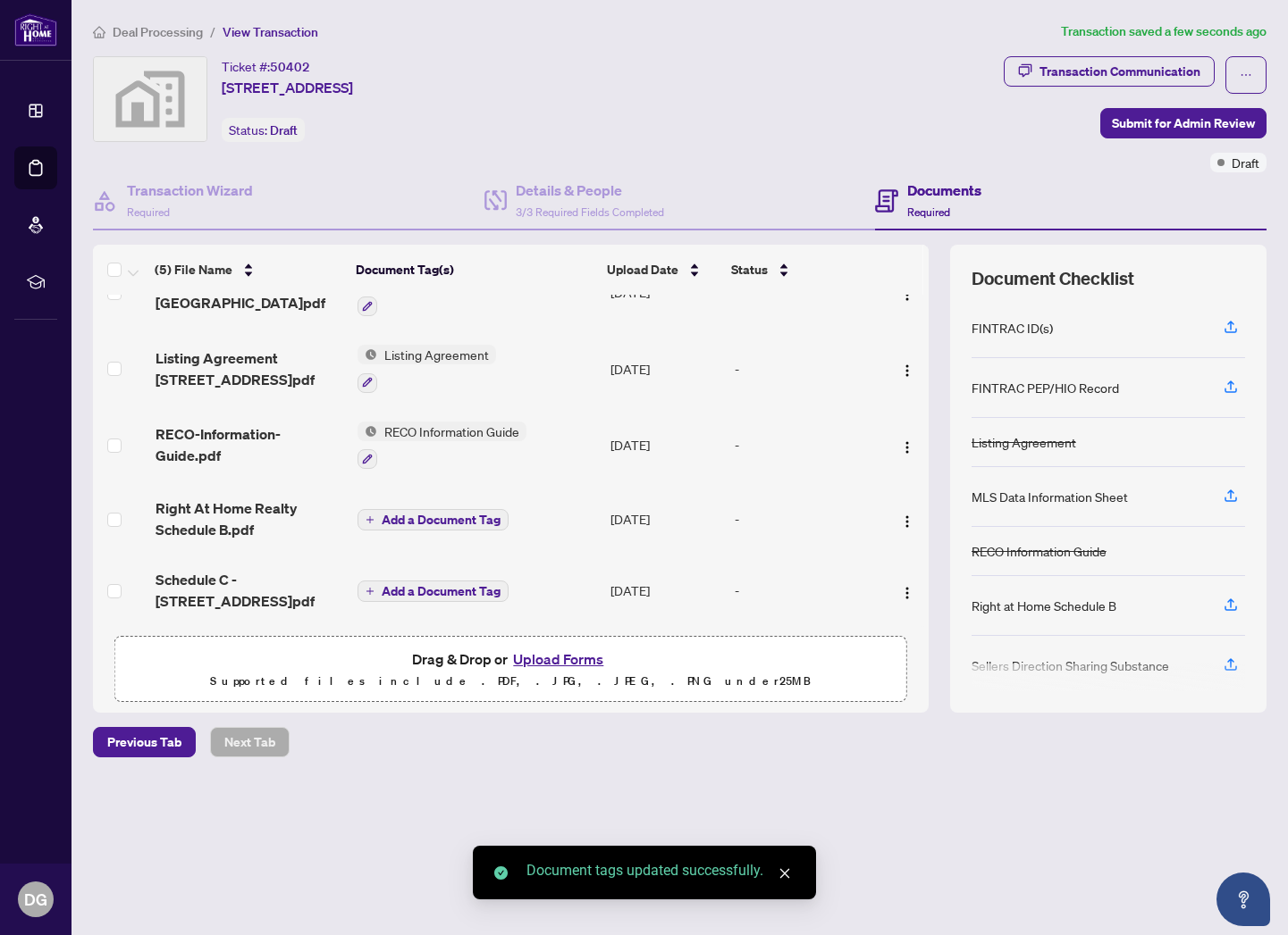
click at [435, 513] on span "Add a Document Tag" at bounding box center [441, 519] width 119 height 13
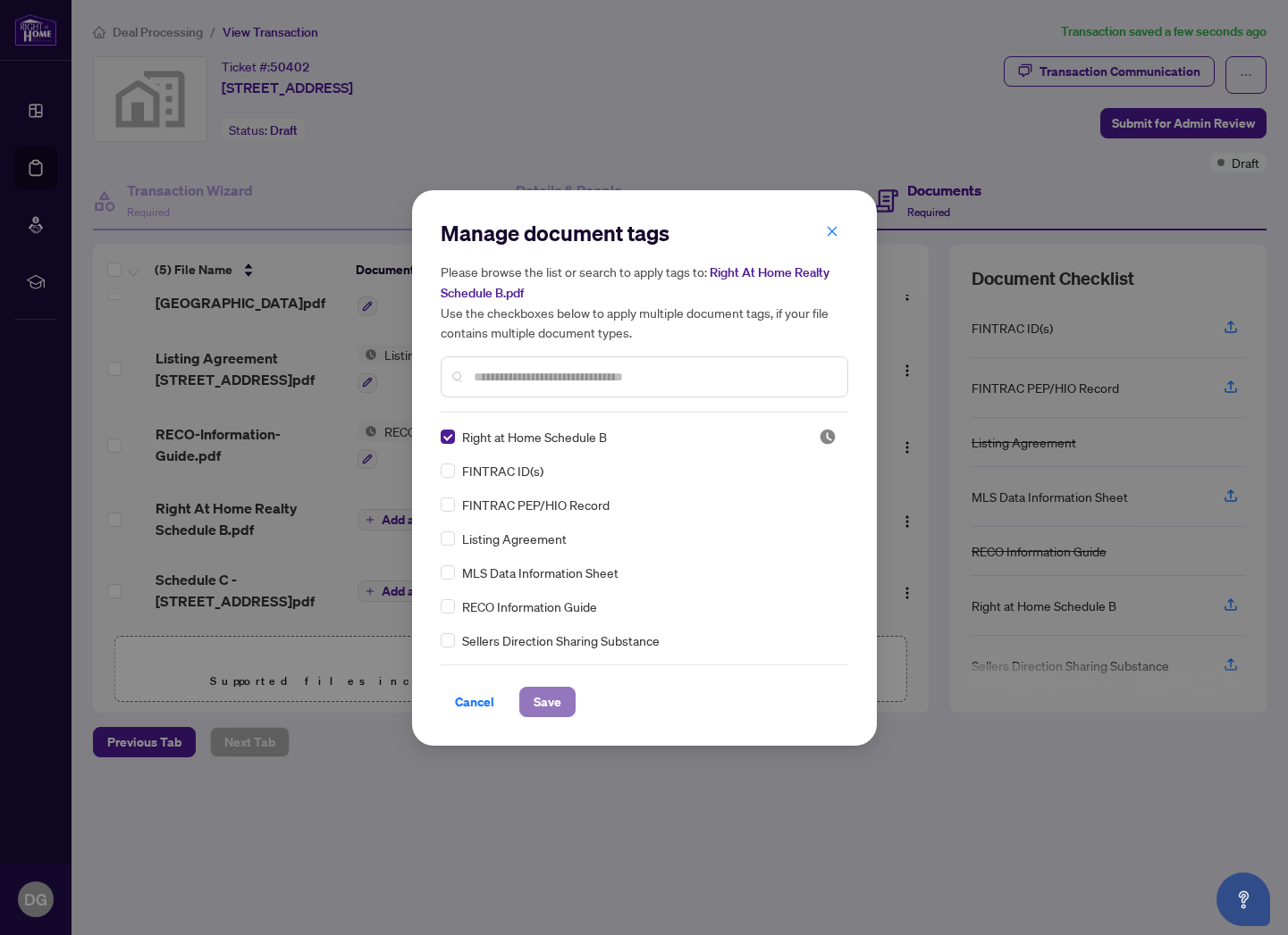
click at [534, 701] on span "Save" at bounding box center [547, 702] width 28 height 29
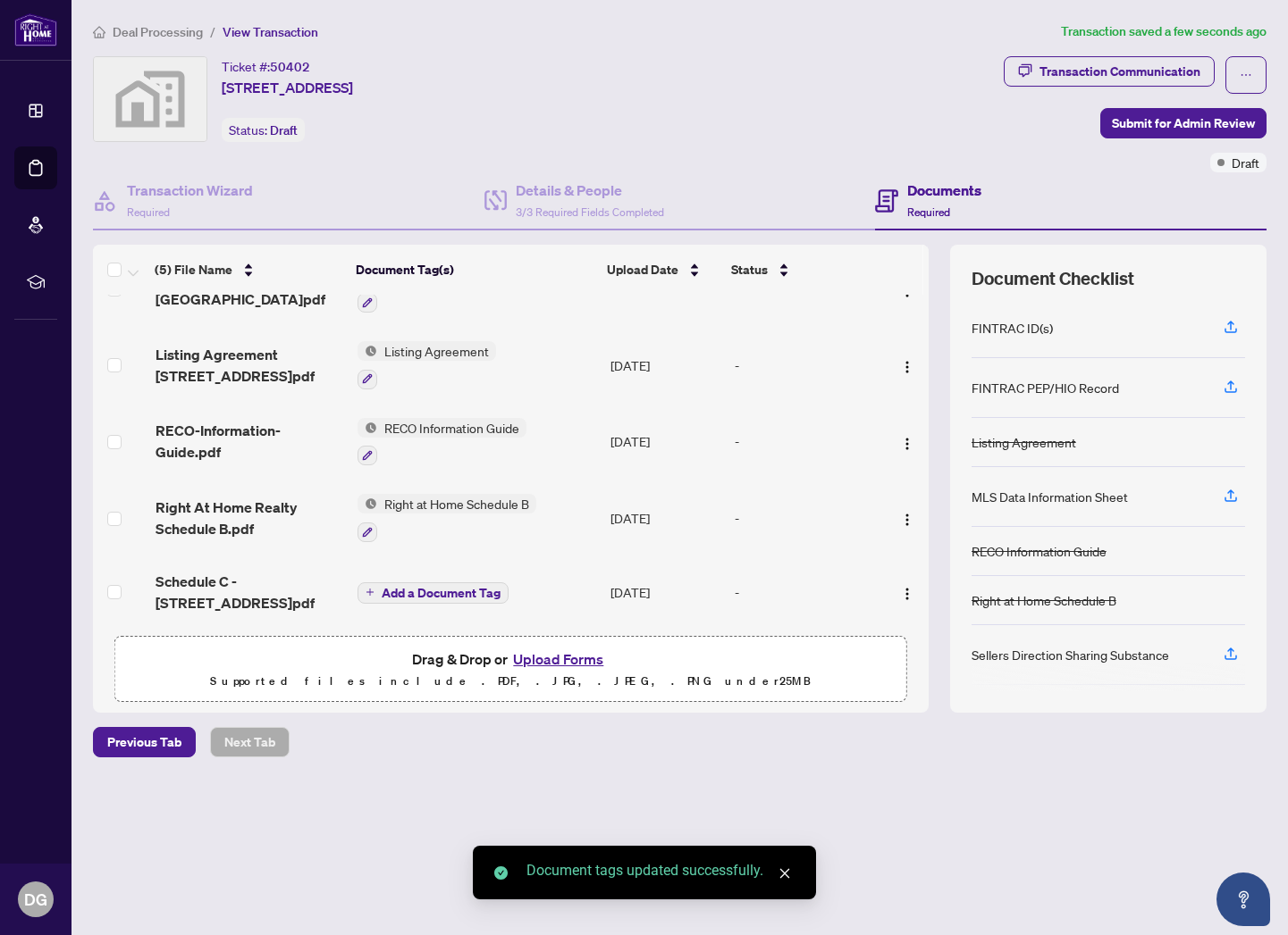
click at [456, 587] on span "Add a Document Tag" at bounding box center [441, 593] width 119 height 13
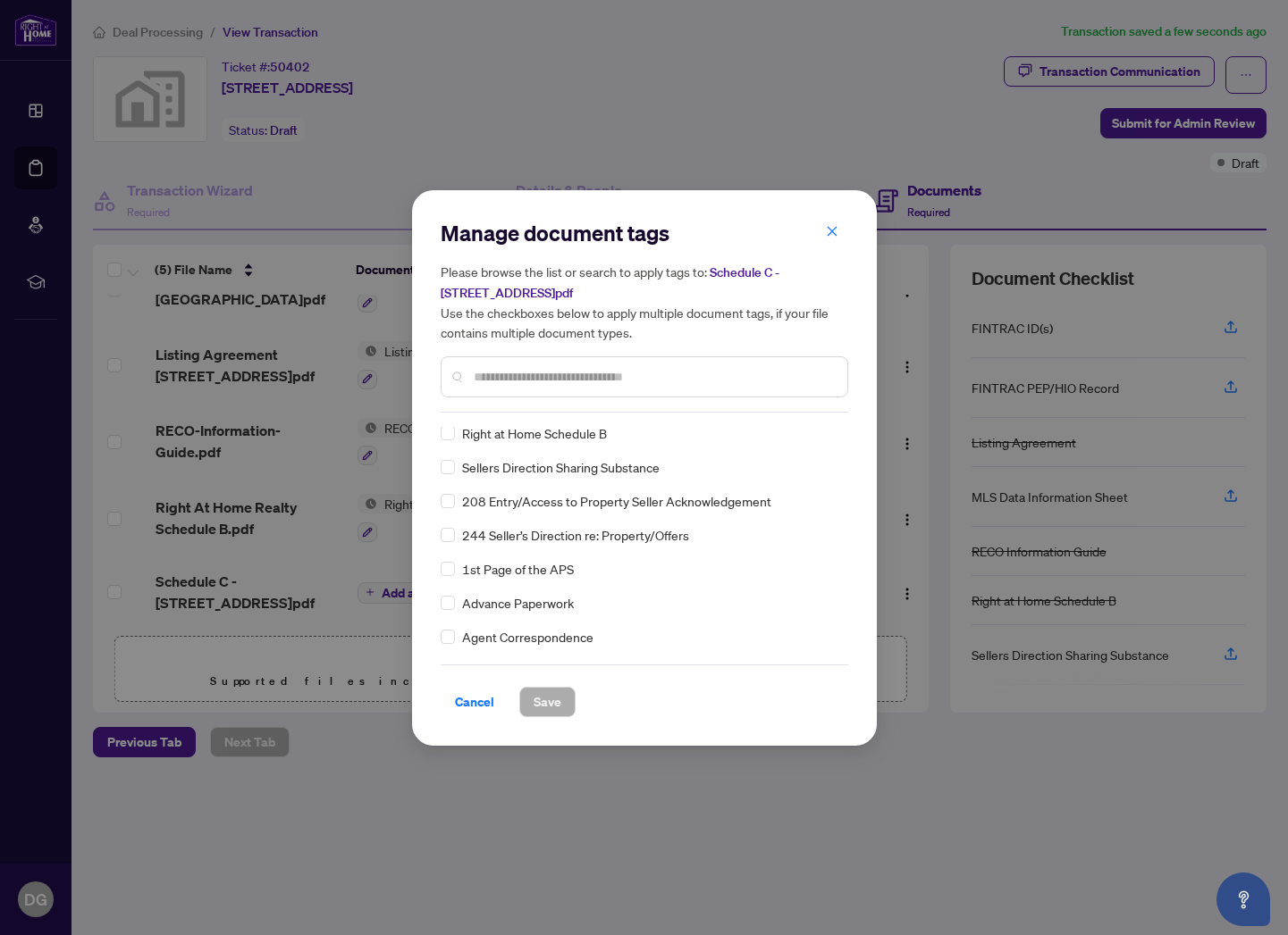
scroll to position [0, 0]
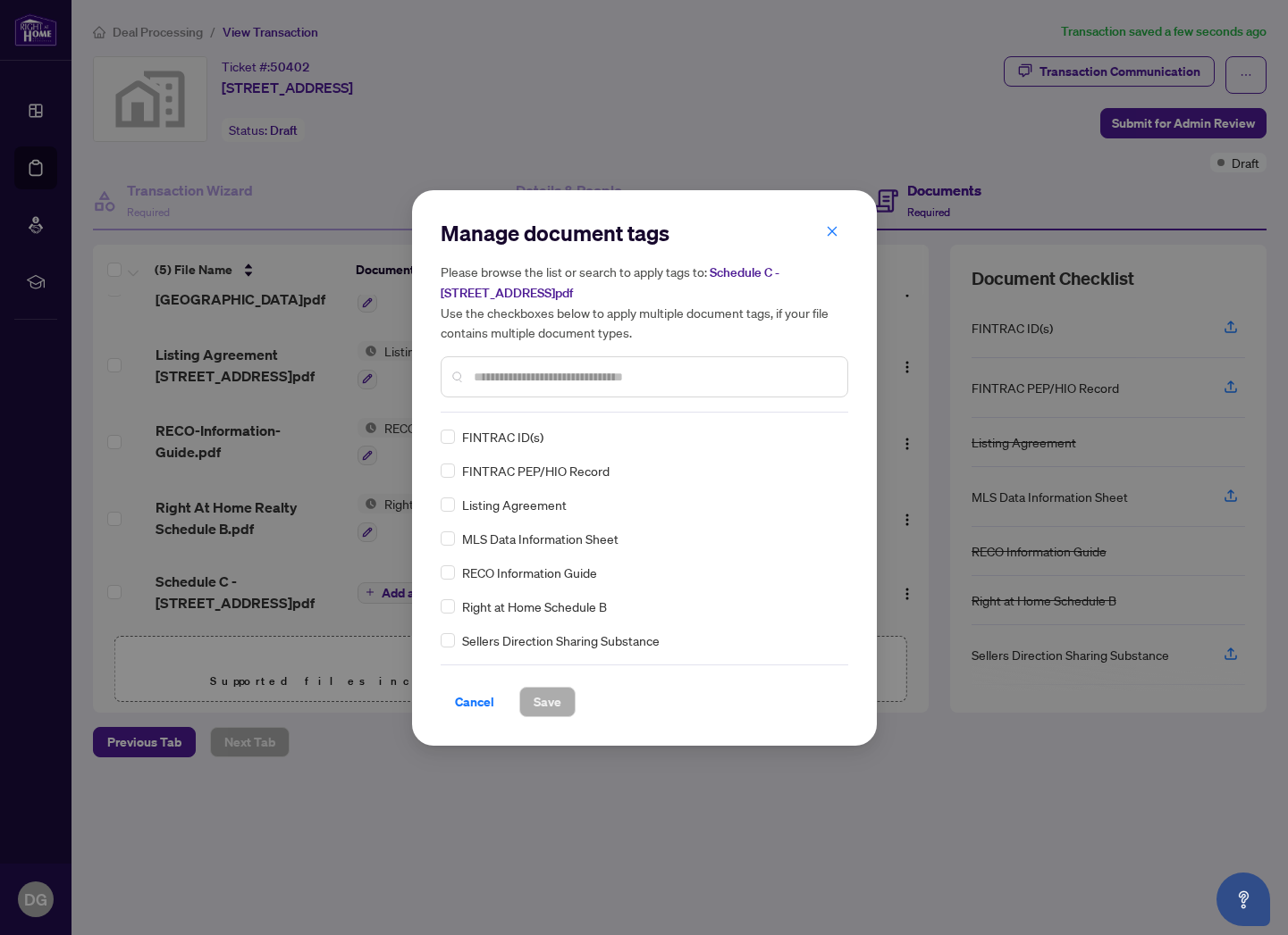
click at [541, 383] on input "text" at bounding box center [653, 377] width 359 height 20
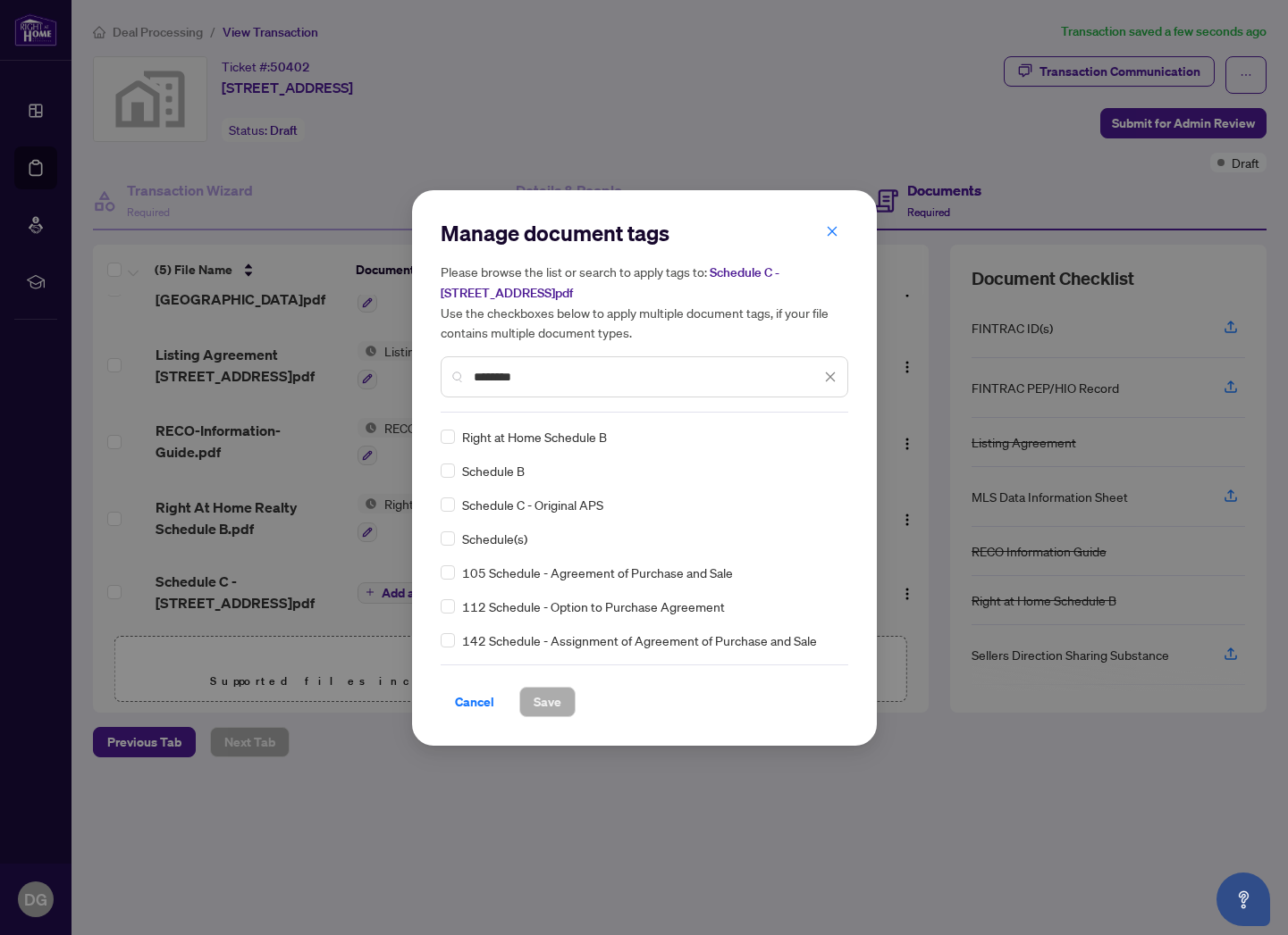
type input "********"
click at [545, 699] on span "Save" at bounding box center [547, 702] width 28 height 29
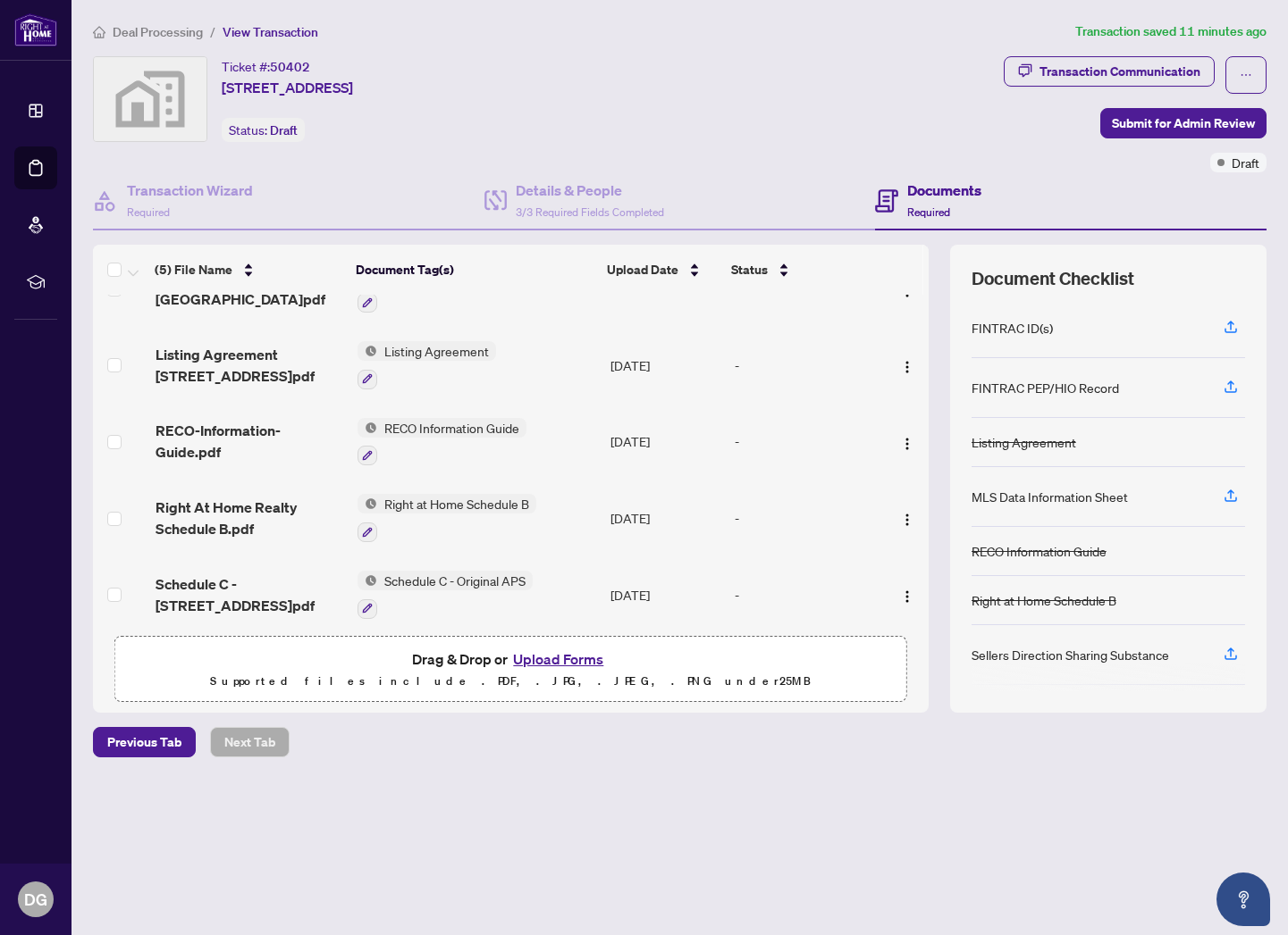
click at [562, 656] on button "Upload Forms" at bounding box center [557, 659] width 101 height 23
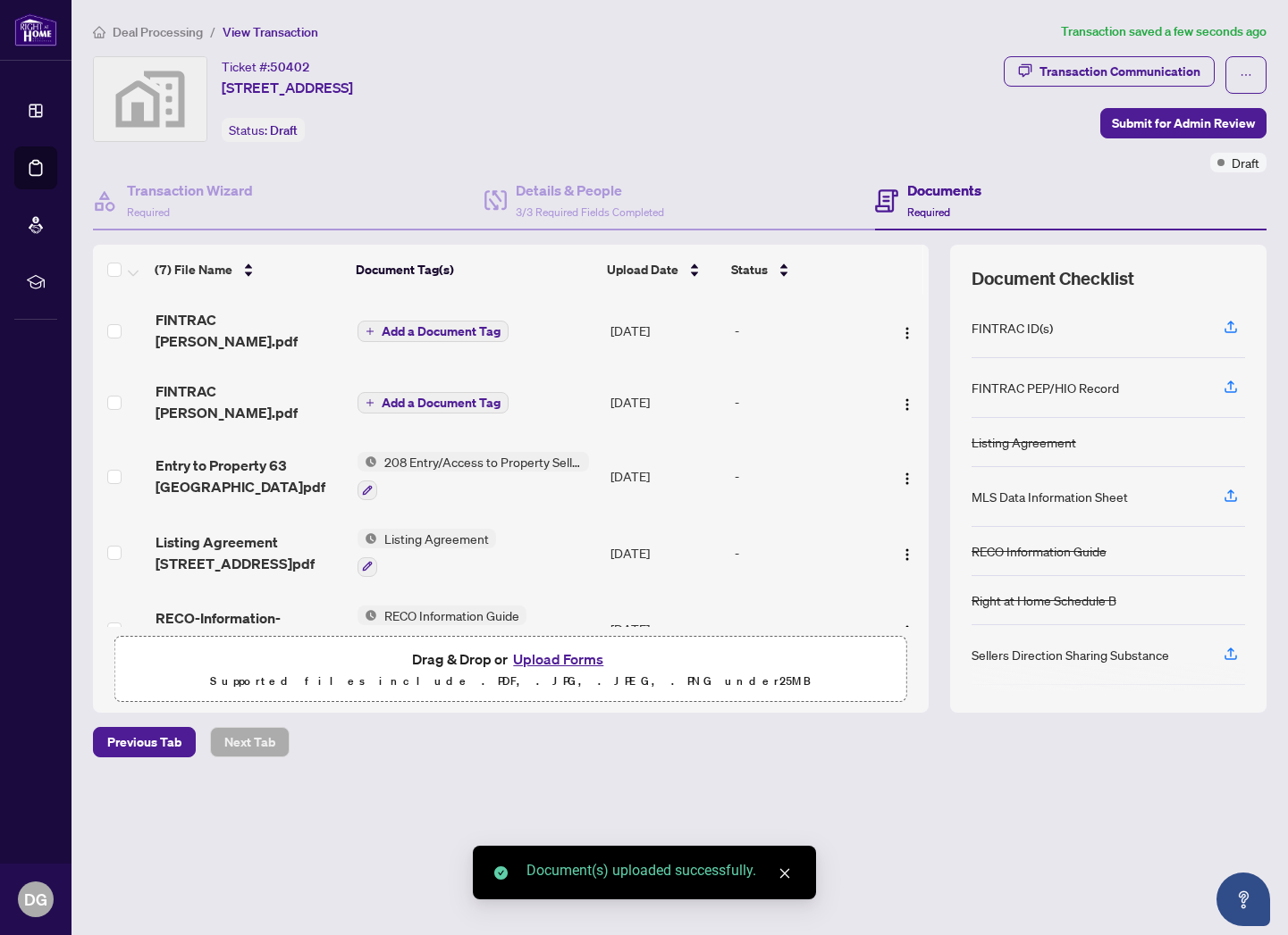
click at [442, 325] on span "Add a Document Tag" at bounding box center [441, 331] width 119 height 13
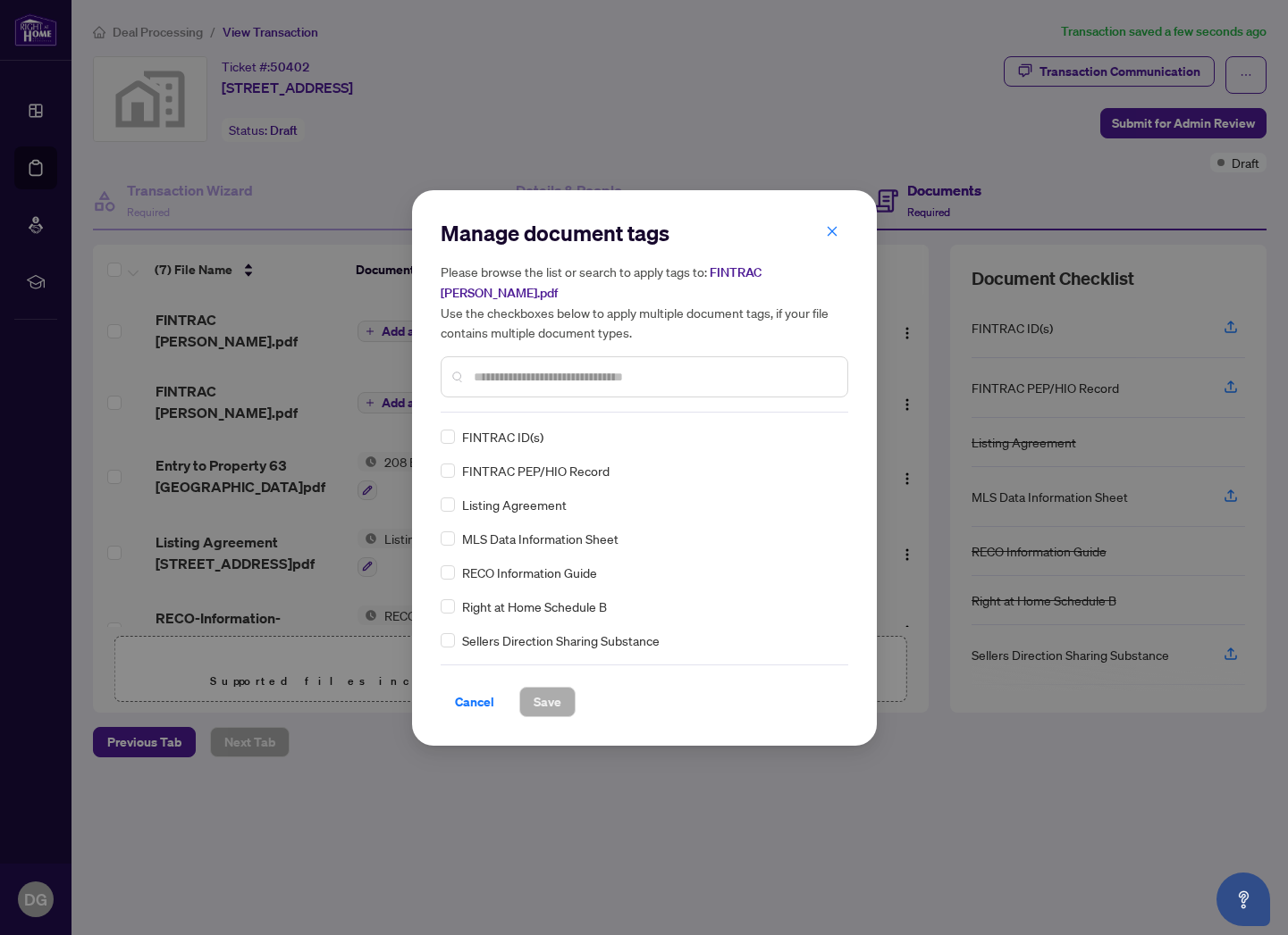
click at [552, 376] on input "text" at bounding box center [653, 377] width 359 height 20
type input "*"
drag, startPoint x: 565, startPoint y: 696, endPoint x: 535, endPoint y: 581, distance: 118.8
click at [564, 696] on button "Save" at bounding box center [547, 702] width 56 height 30
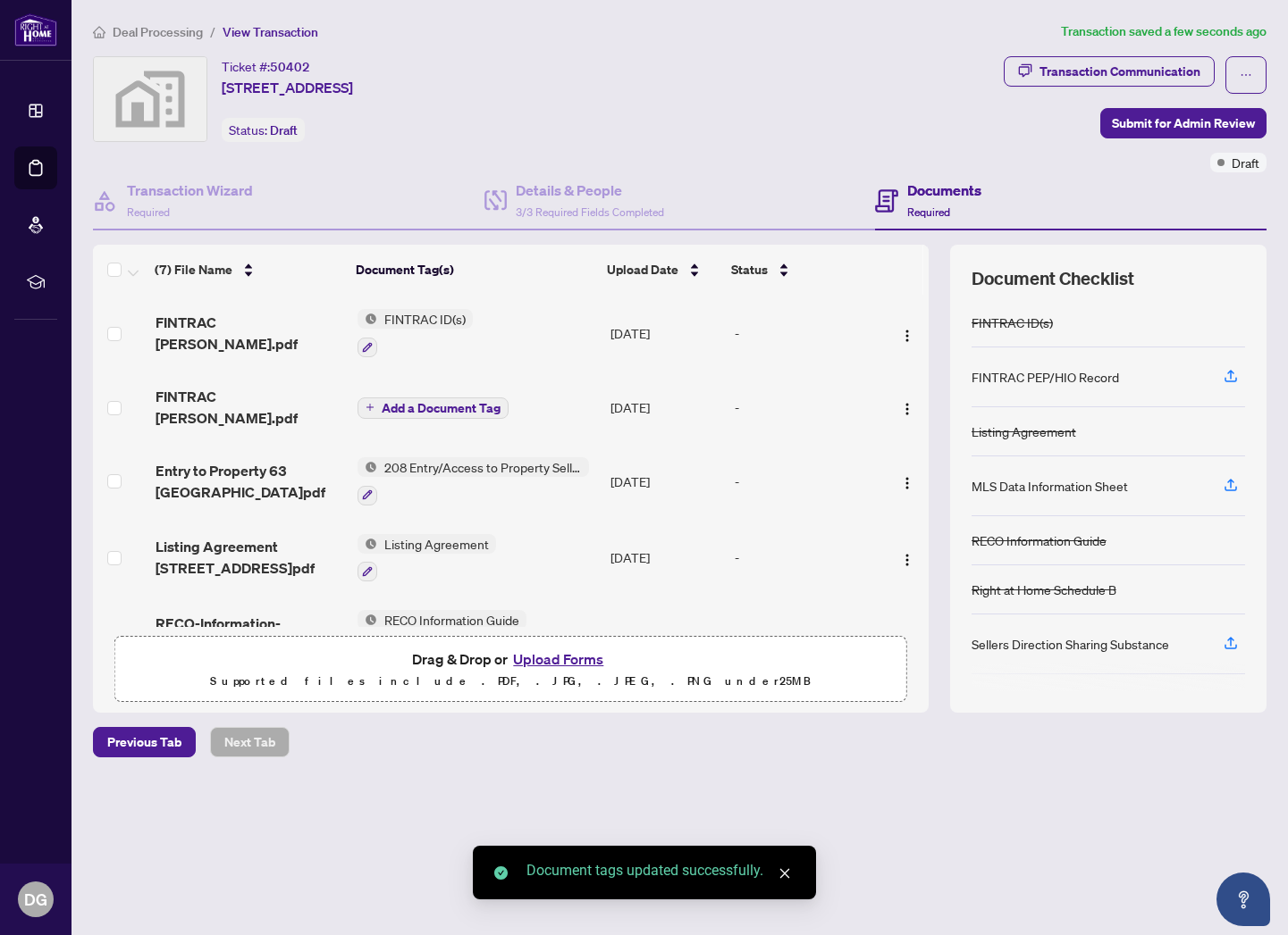
click at [440, 402] on span "Add a Document Tag" at bounding box center [441, 408] width 119 height 13
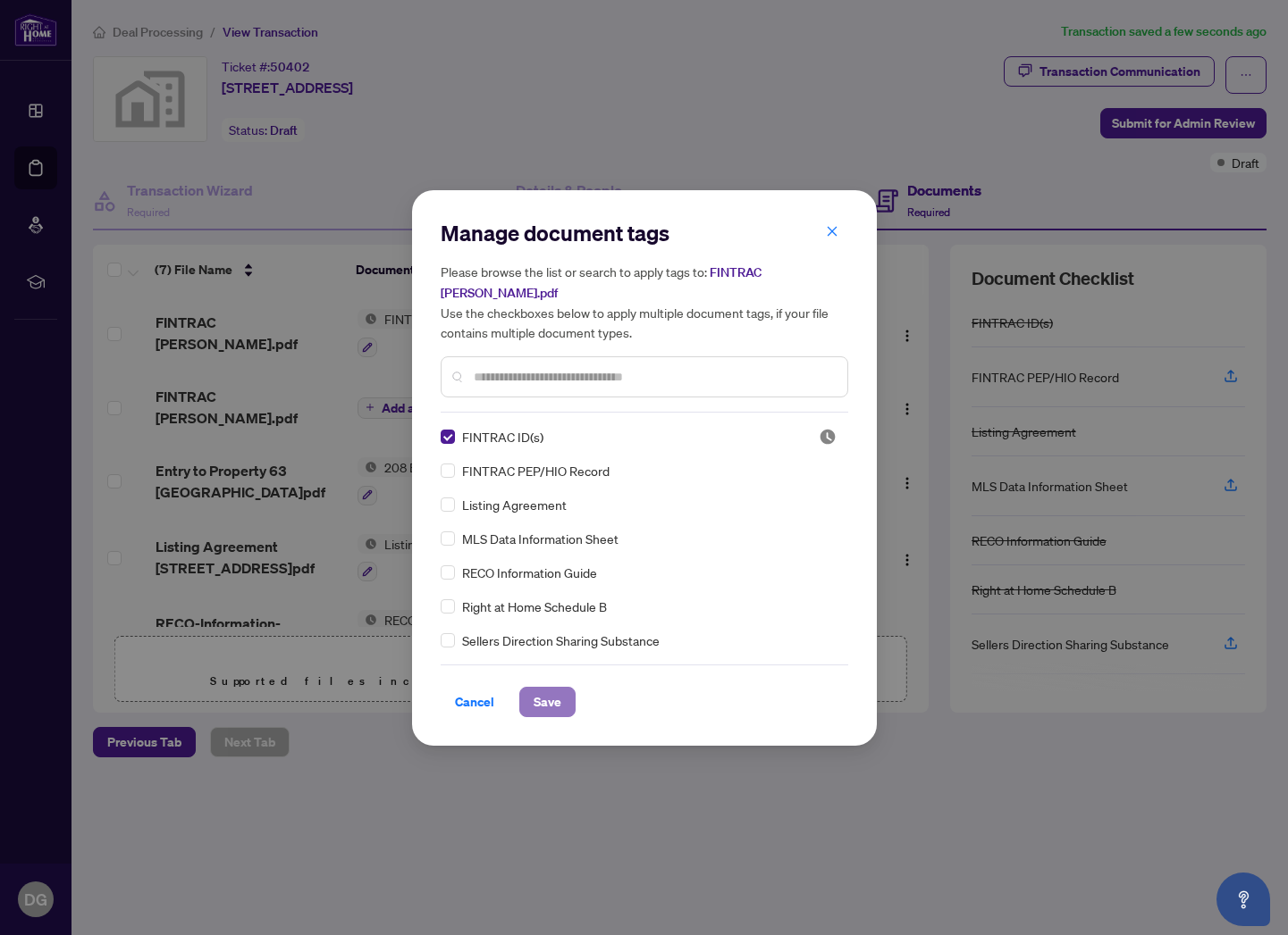
click at [548, 701] on span "Save" at bounding box center [547, 702] width 28 height 29
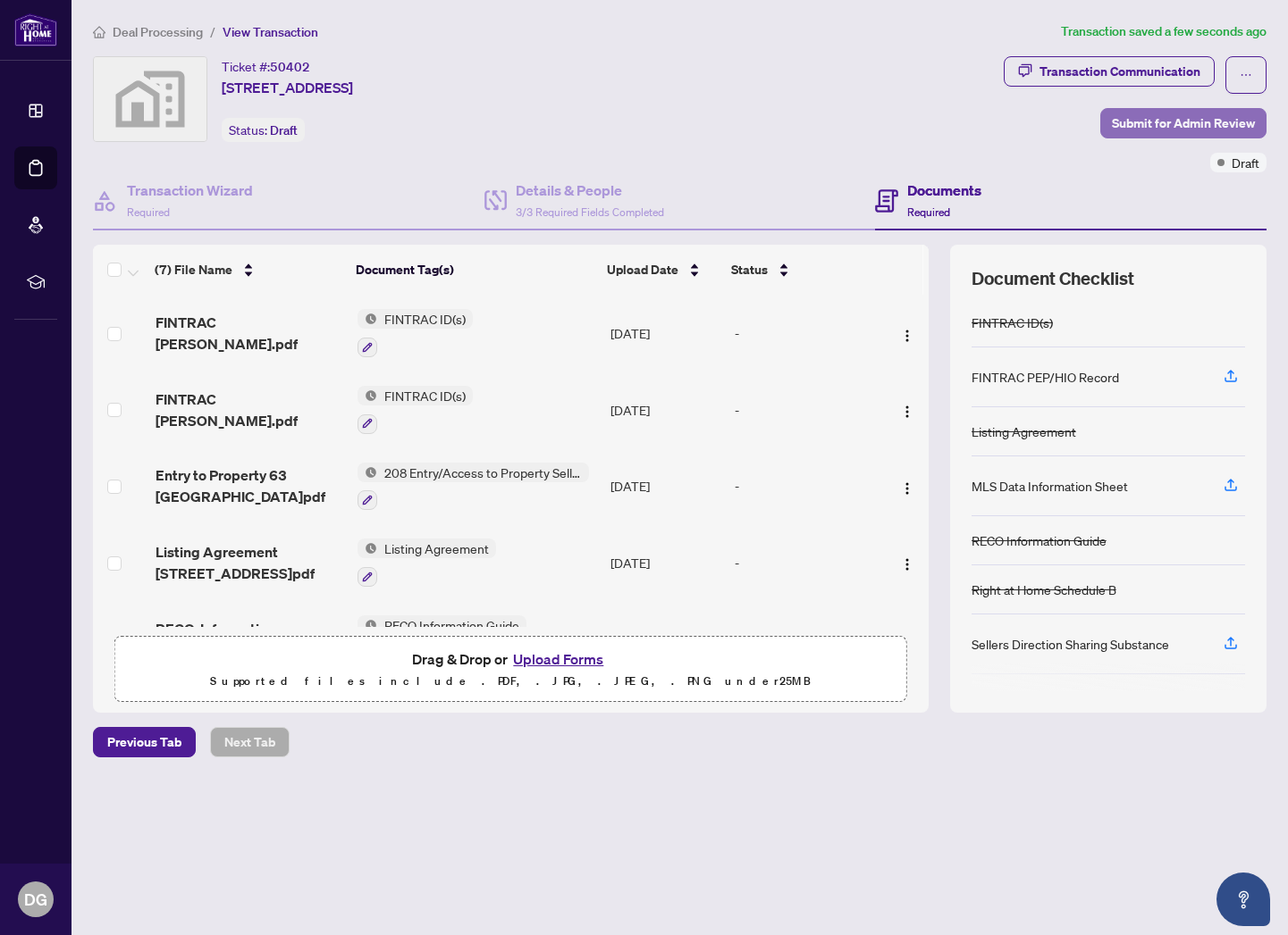
click at [1180, 126] on span "Submit for Admin Review" at bounding box center [1182, 123] width 143 height 29
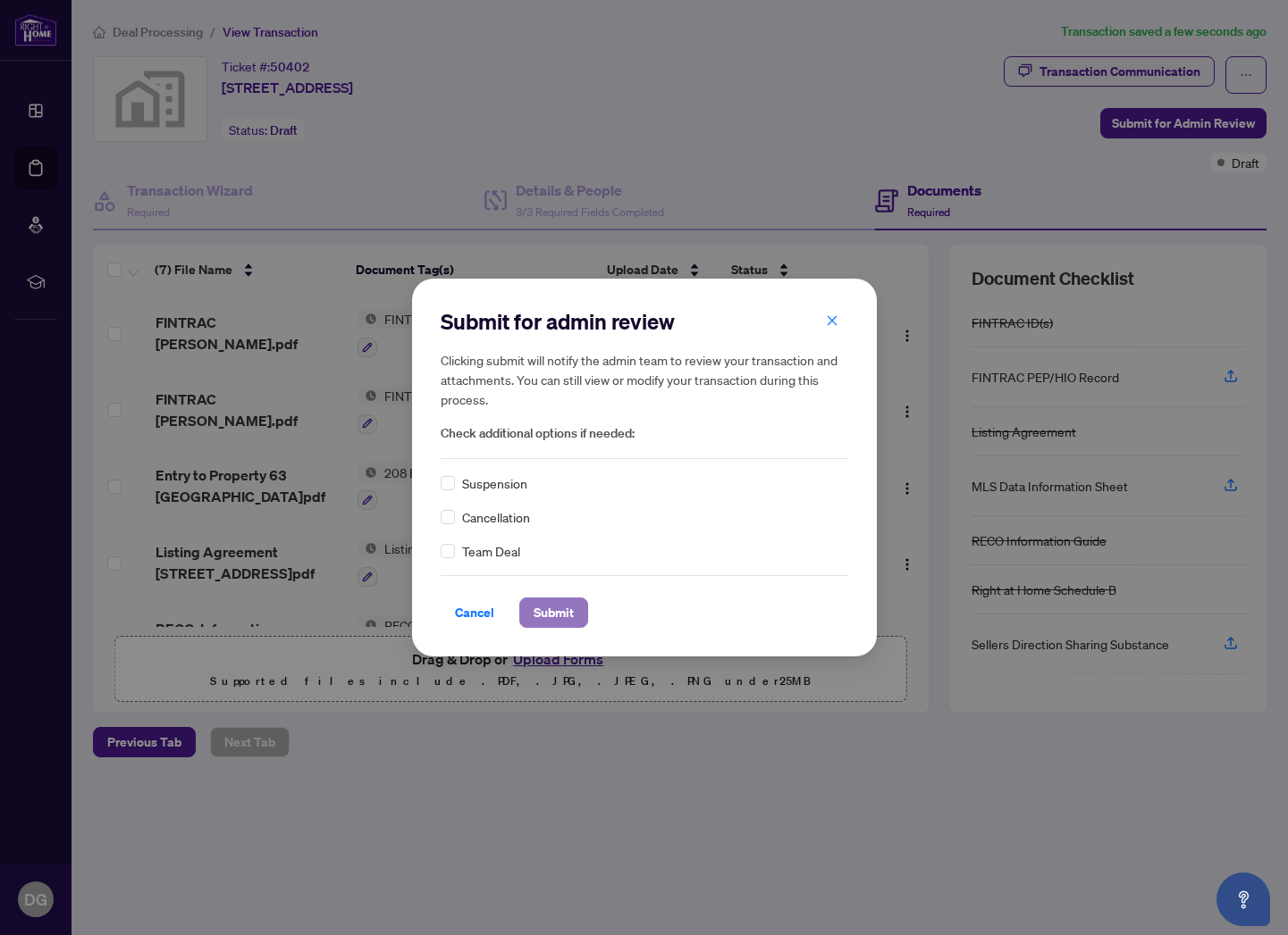
click at [564, 610] on span "Submit" at bounding box center [553, 613] width 40 height 29
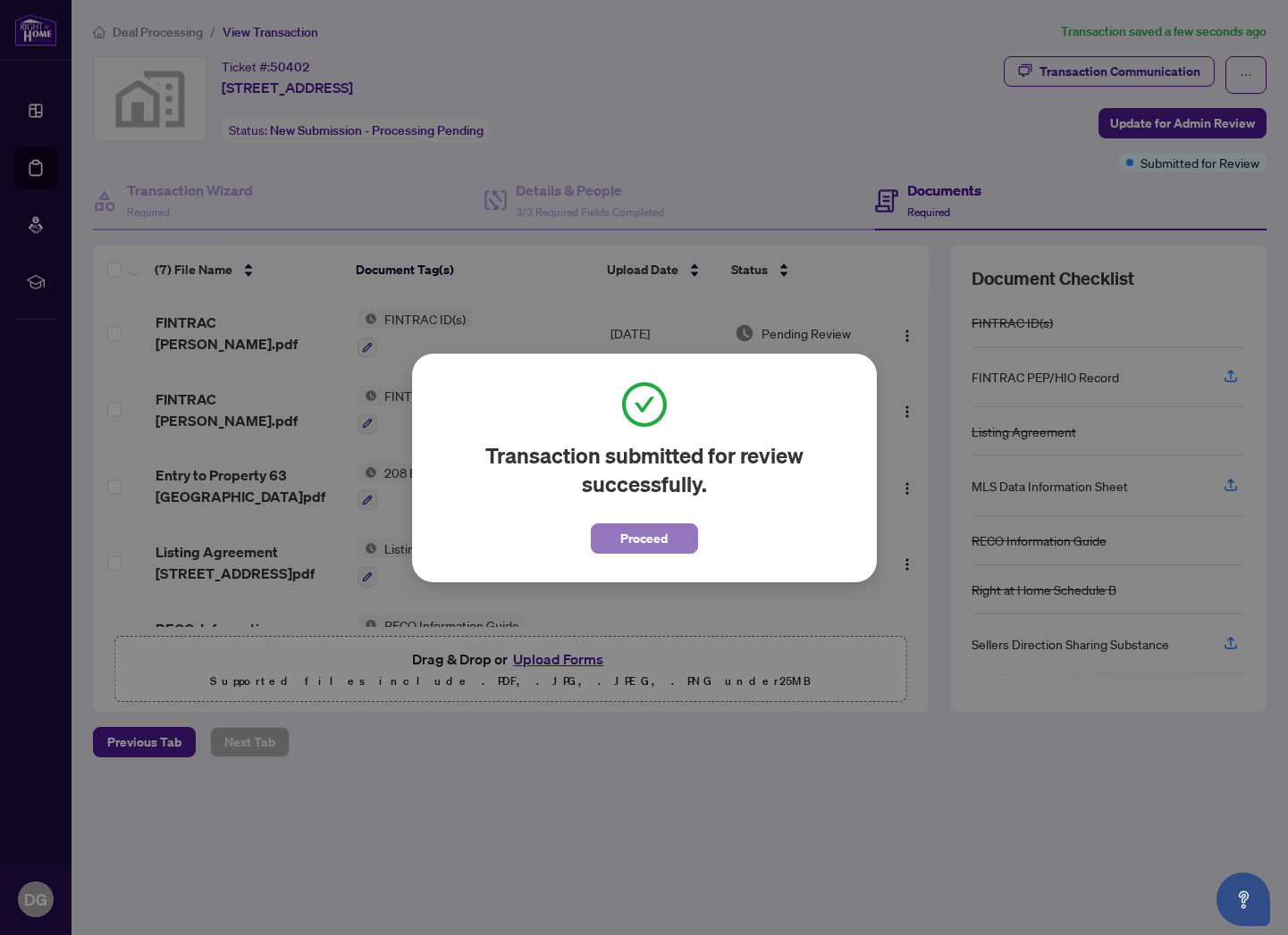
click at [662, 536] on span "Proceed" at bounding box center [644, 538] width 48 height 29
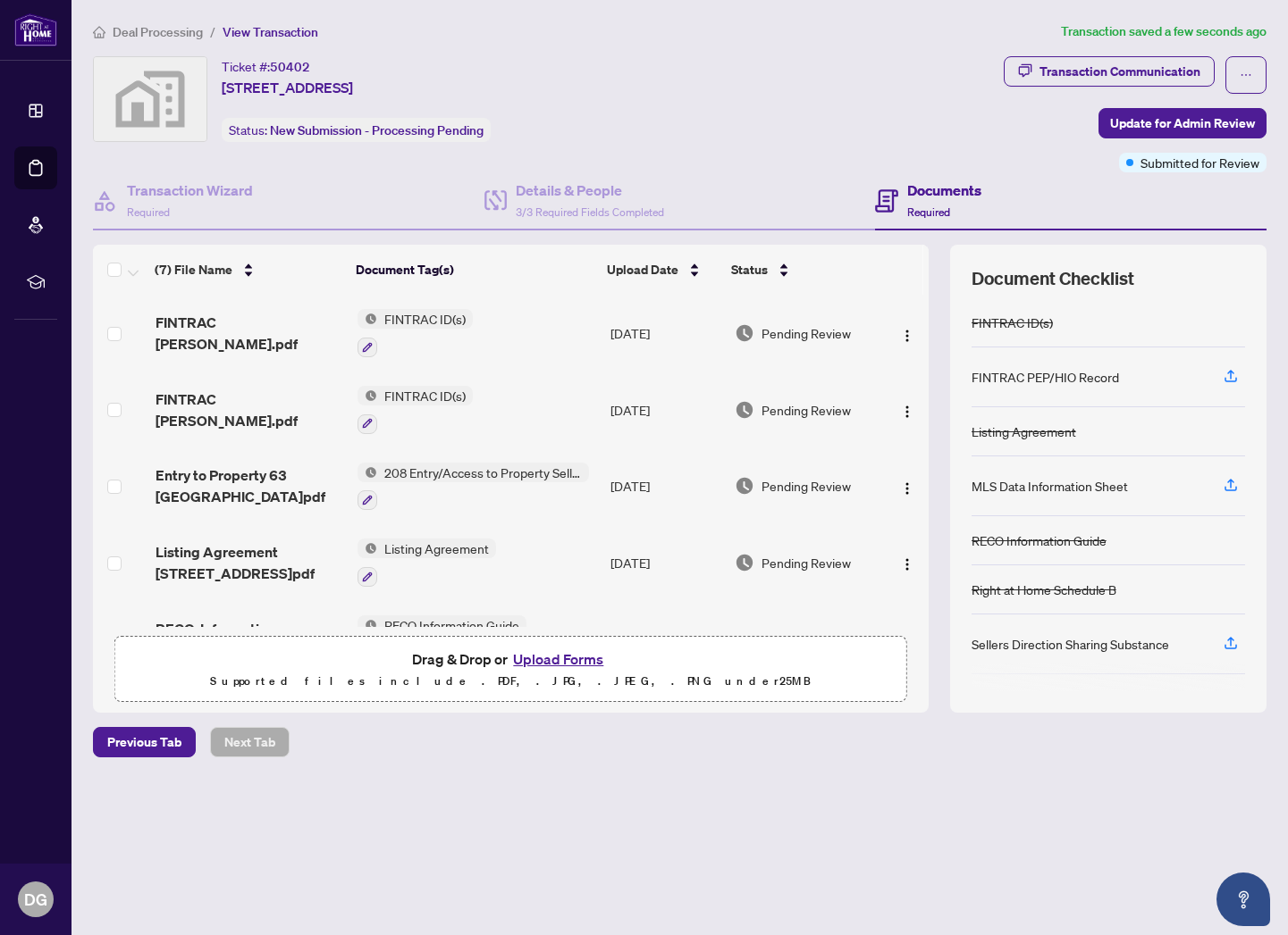
scroll to position [118, 0]
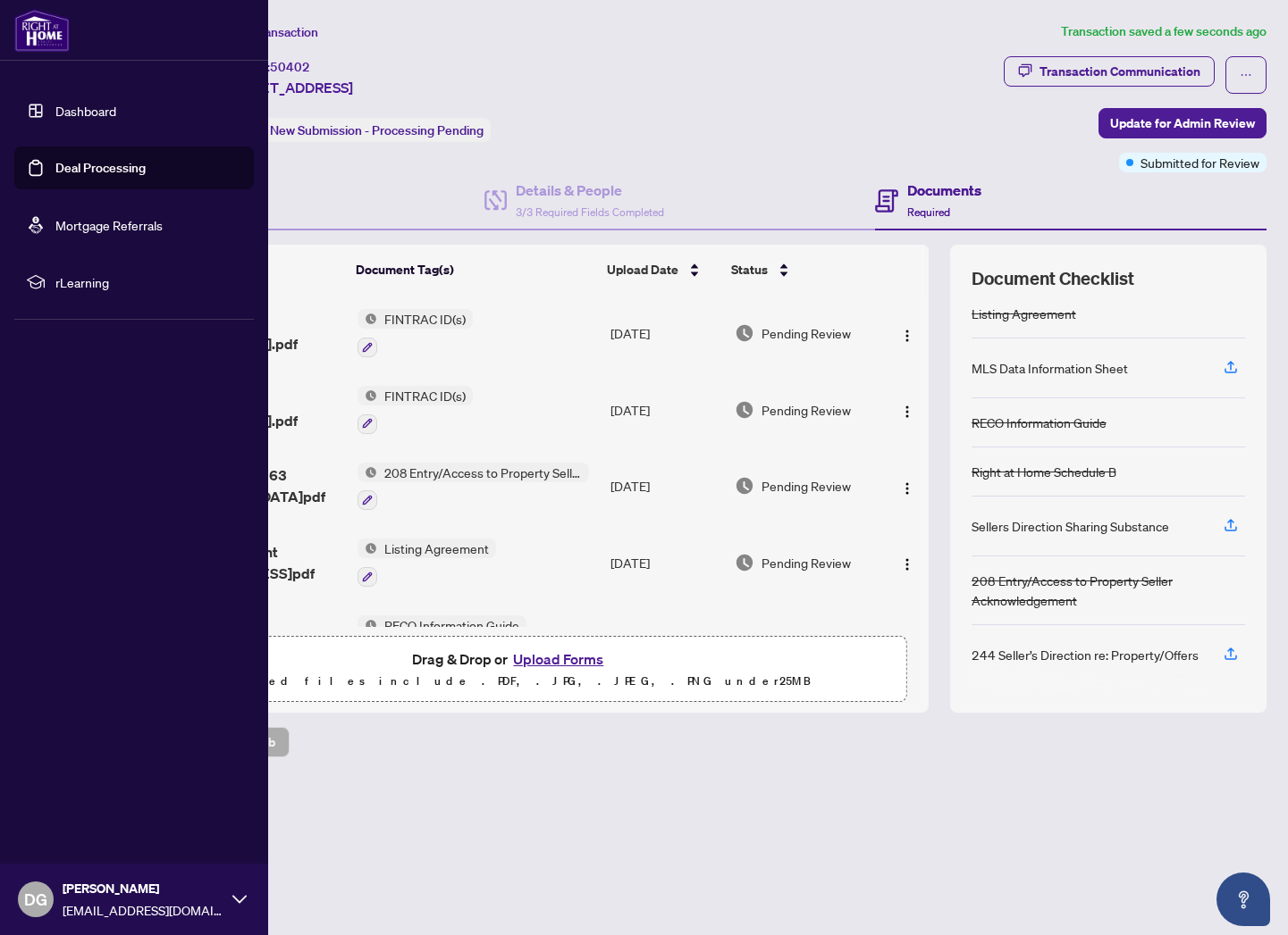
click at [65, 176] on link "Deal Processing" at bounding box center [101, 167] width 91 height 16
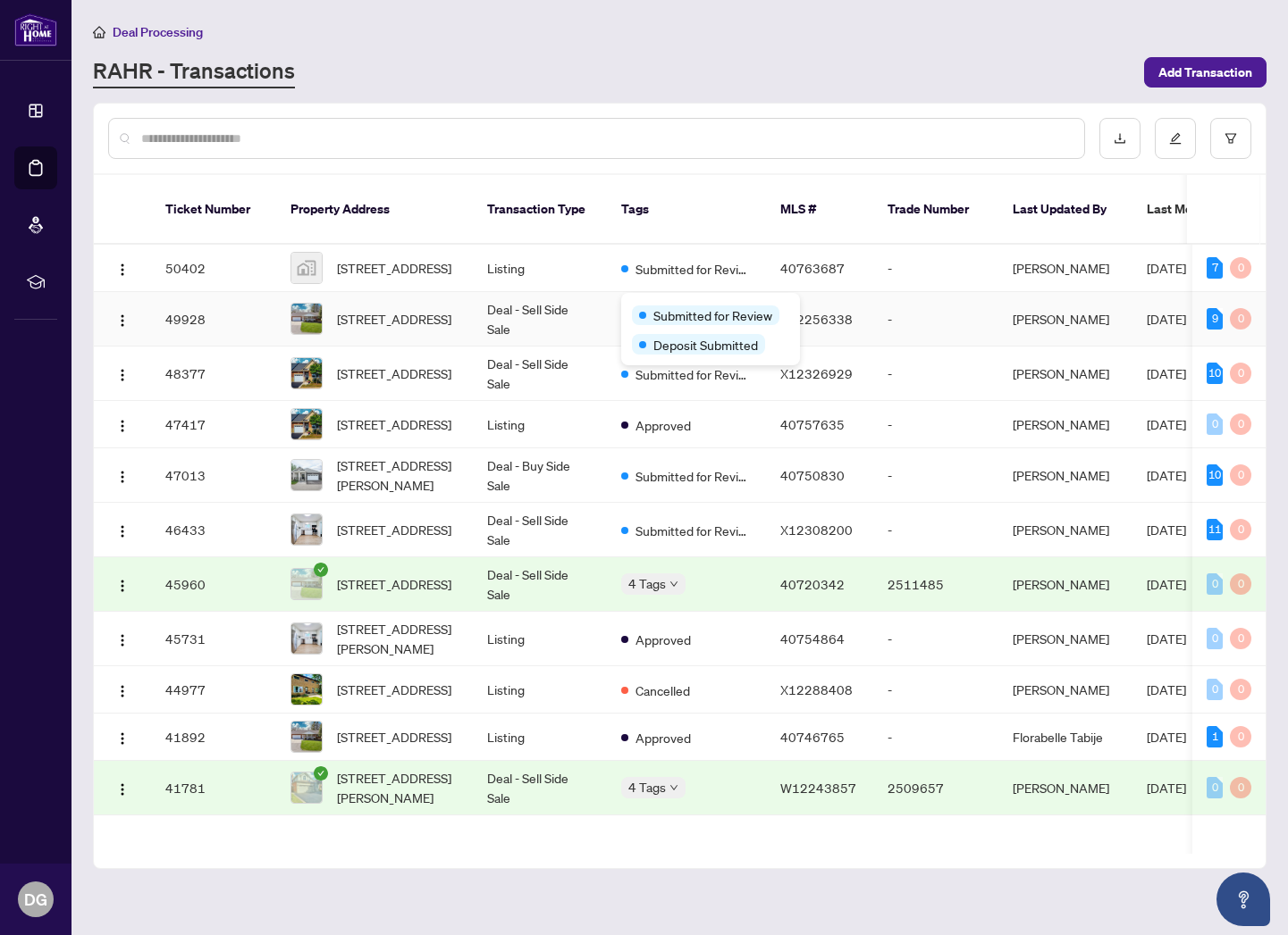
click at [635, 308] on div "Submitted for Review" at bounding box center [706, 316] width 148 height 20
click at [751, 455] on td "Submitted for Review" at bounding box center [687, 475] width 160 height 55
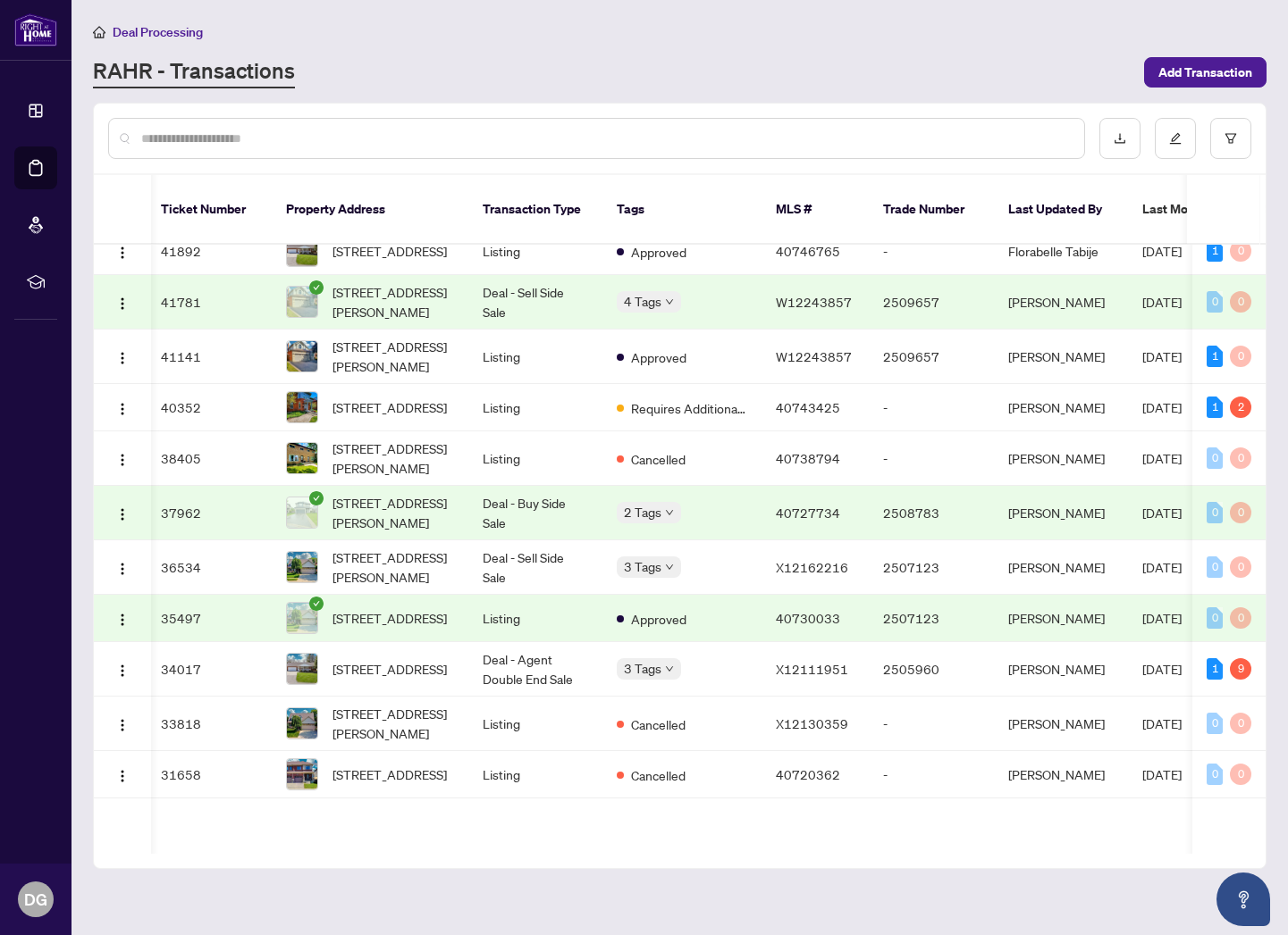
scroll to position [0, 4]
